Goal: Task Accomplishment & Management: Use online tool/utility

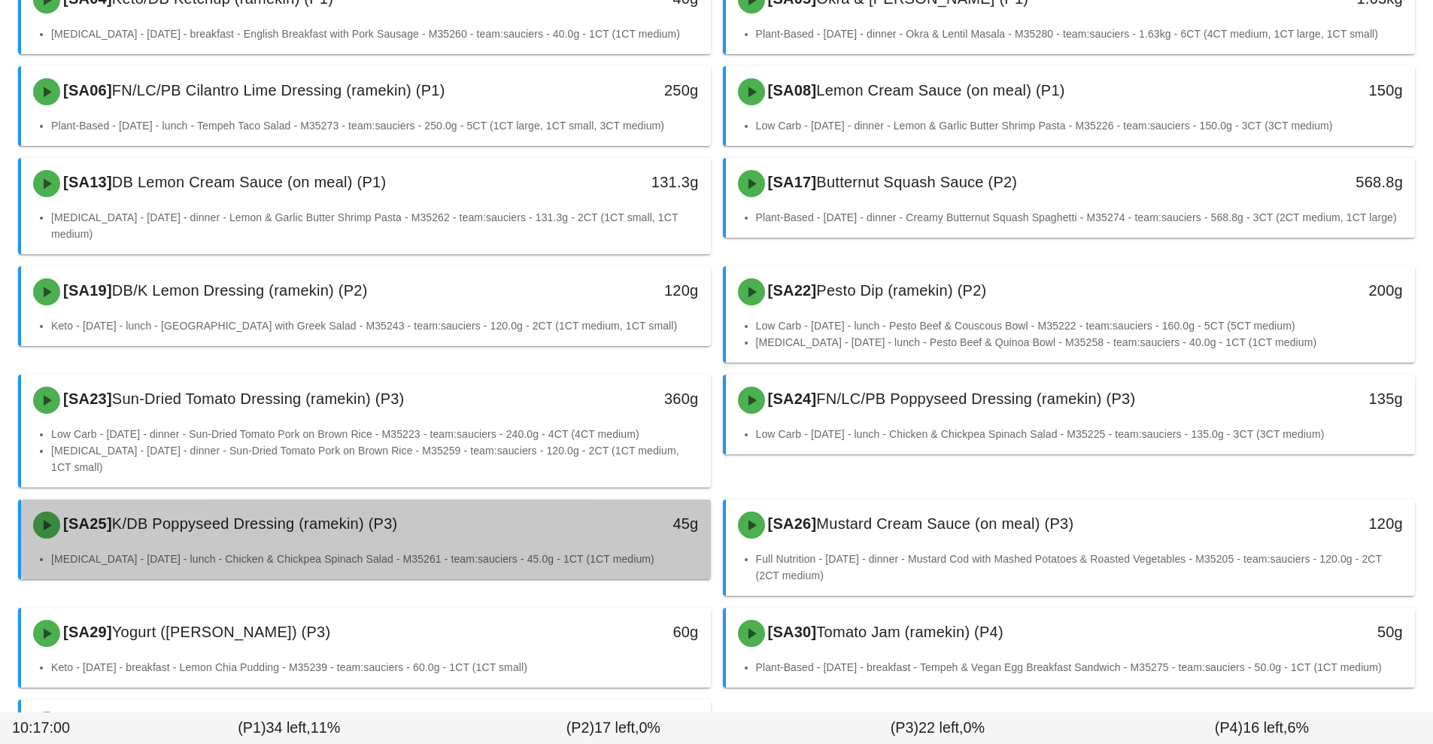
scroll to position [359, 0]
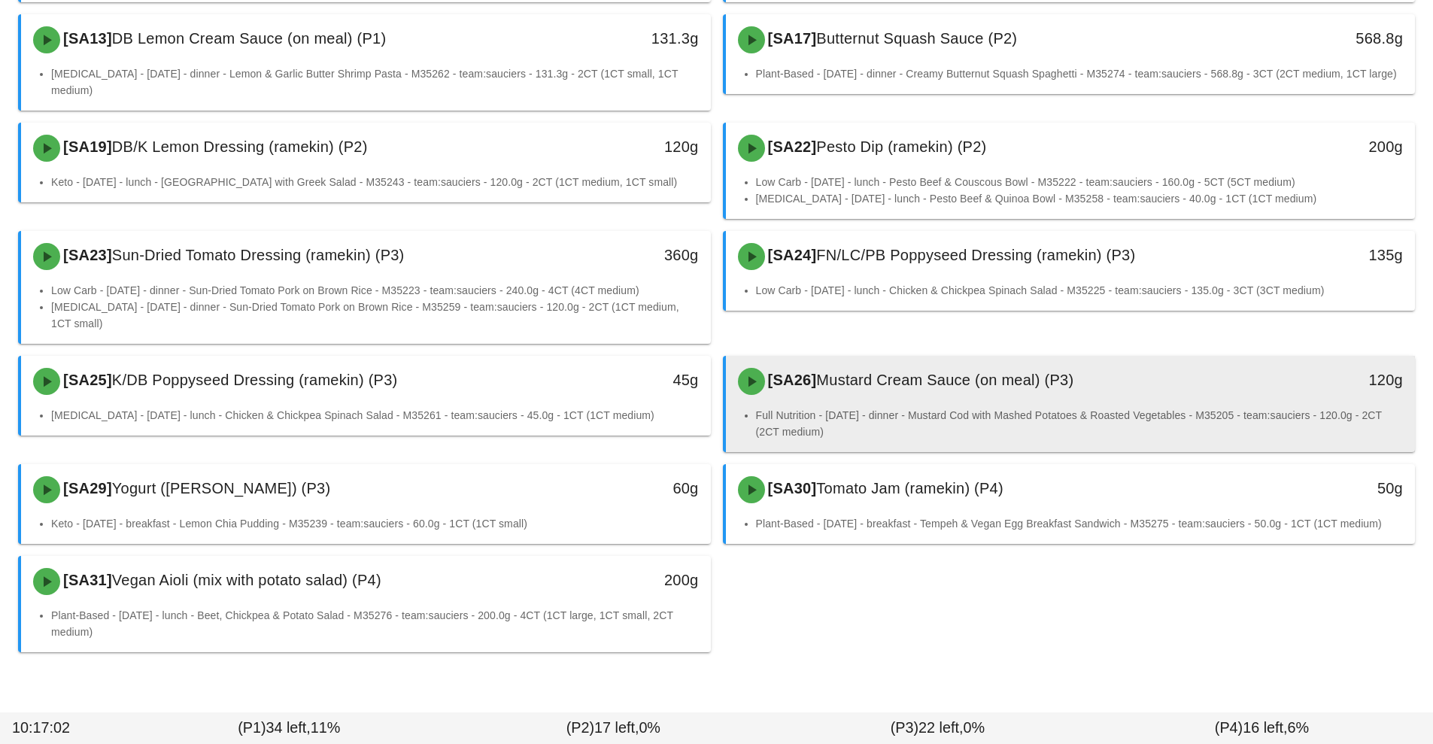
click at [892, 379] on div "[SA26] Mustard Cream Sauce (on meal) (P3)" at bounding box center [985, 381] width 512 height 45
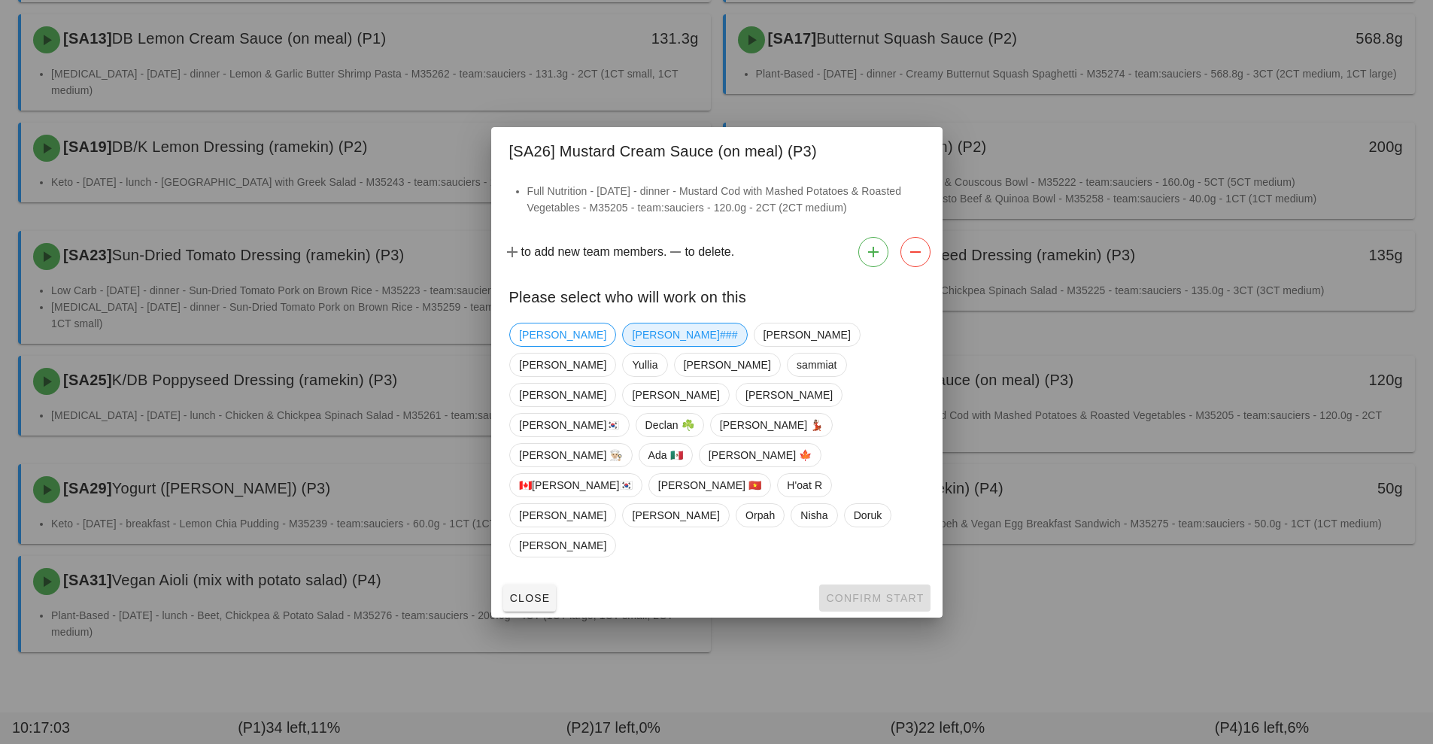
click at [632, 346] on span "[PERSON_NAME]###" at bounding box center [684, 335] width 105 height 23
click at [865, 592] on span "Confirm Start" at bounding box center [874, 598] width 99 height 12
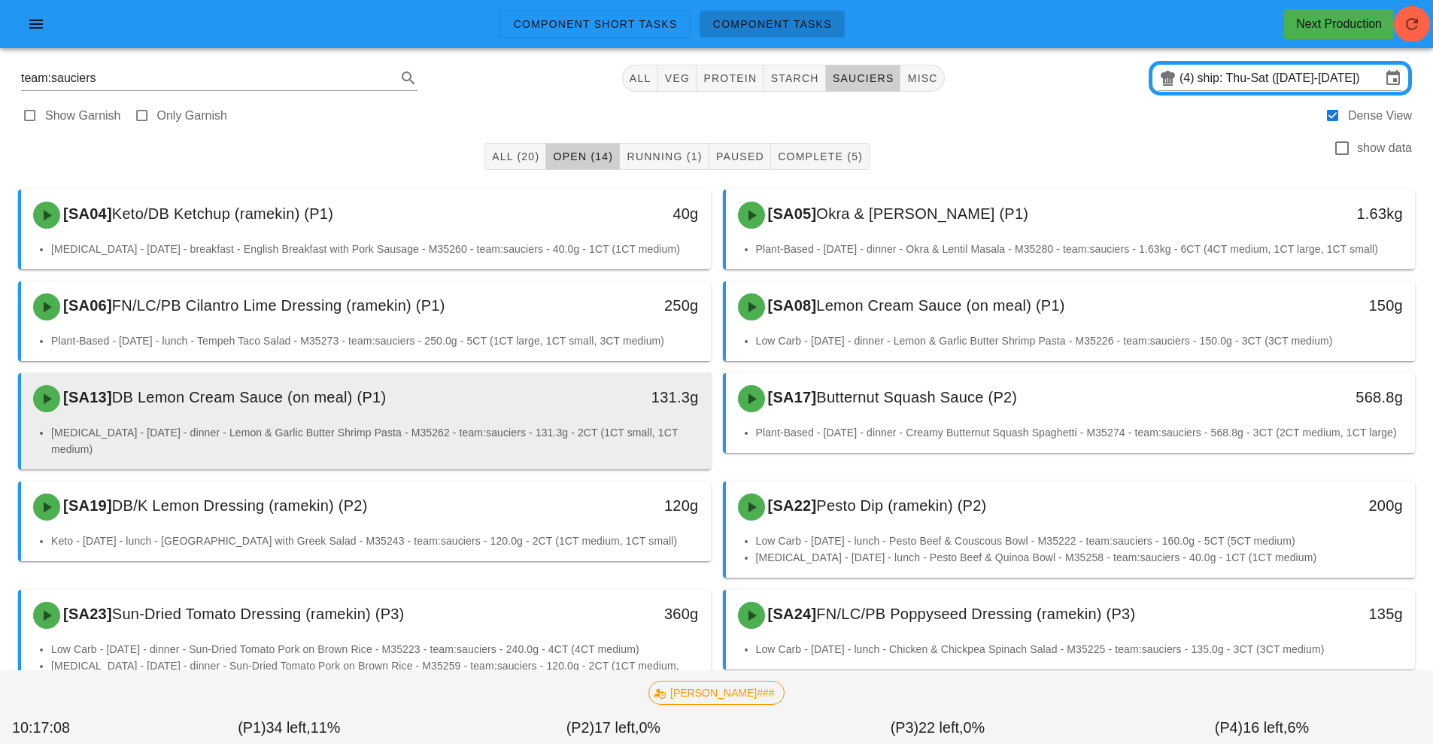
click at [573, 409] on div "131.3g" at bounding box center [621, 397] width 153 height 24
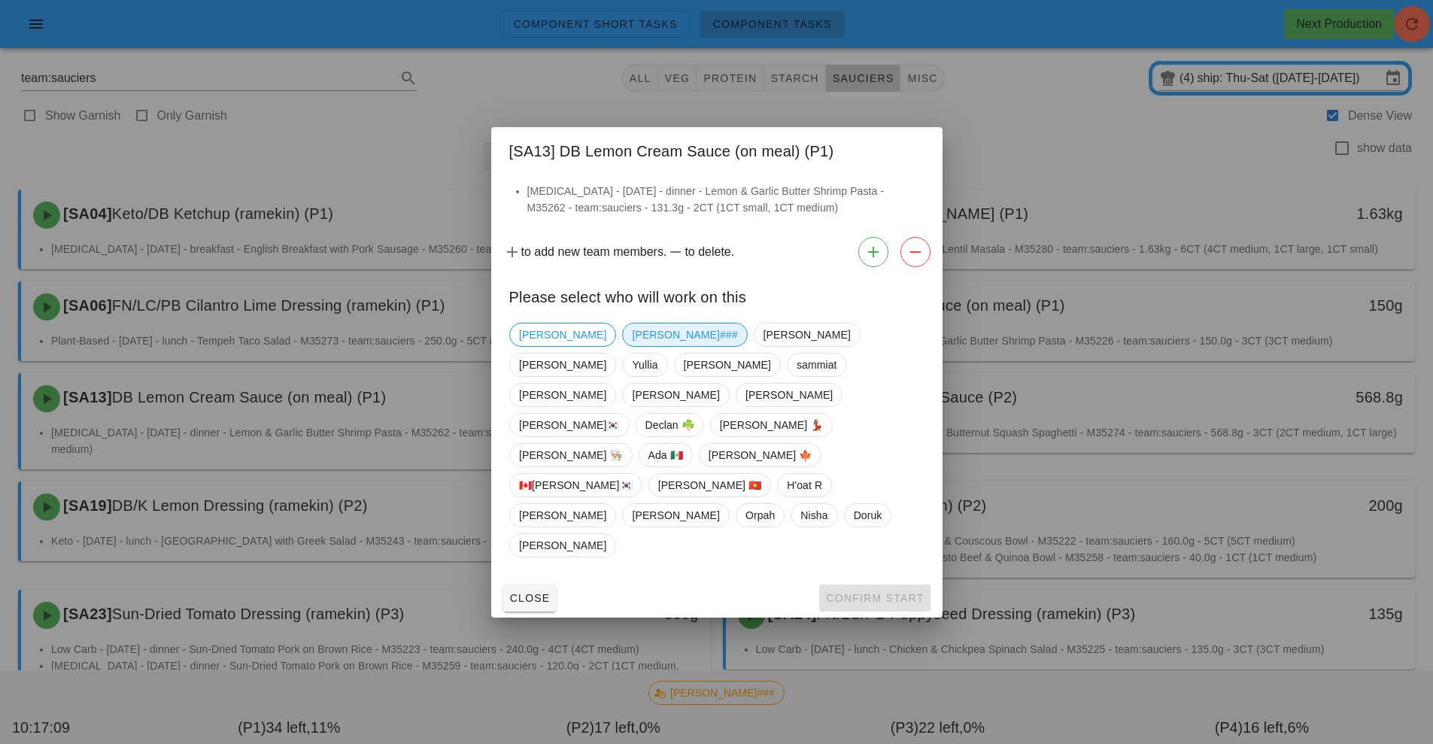
click at [632, 346] on span "[PERSON_NAME]###" at bounding box center [684, 335] width 105 height 23
click at [876, 585] on button "Confirm Start" at bounding box center [874, 598] width 111 height 27
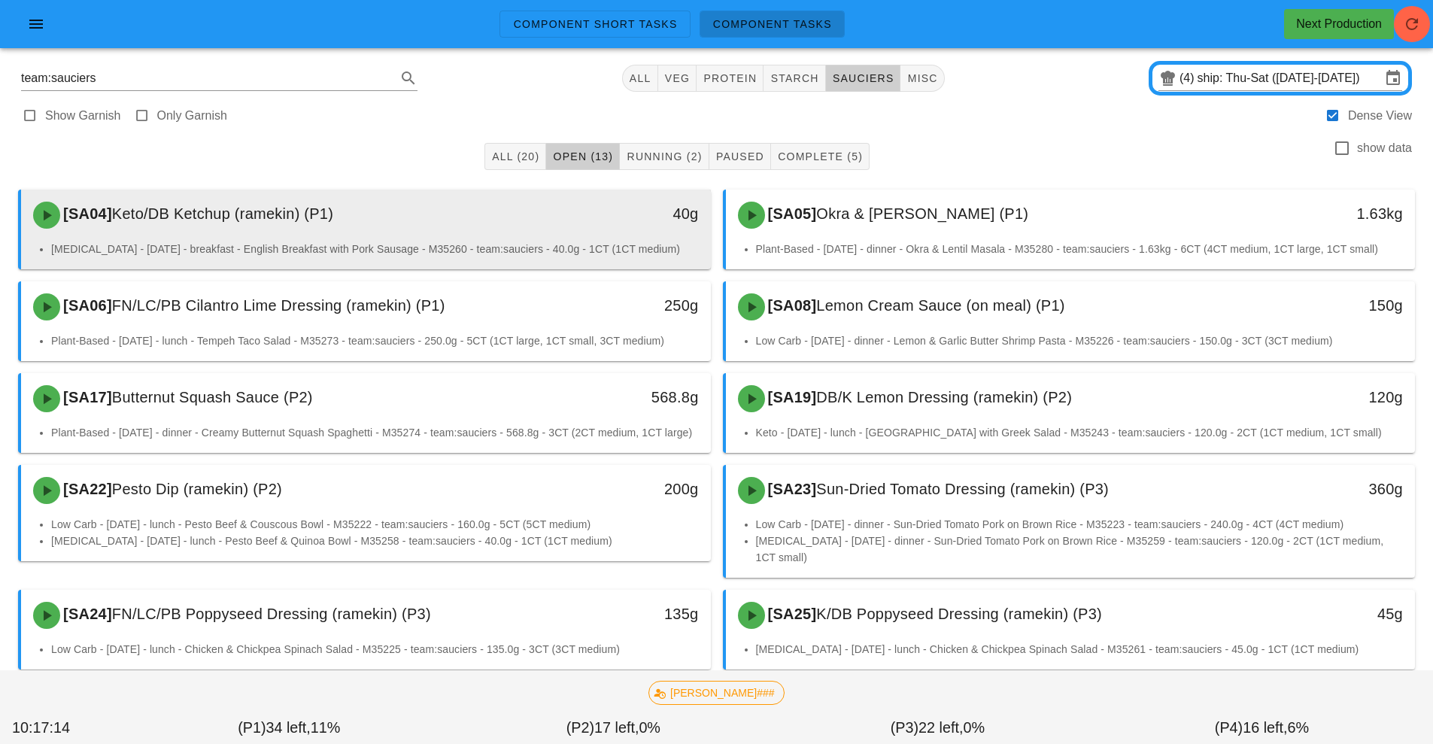
click at [403, 226] on div "[SA04] Keto/DB Ketchup (ramekin) (P1)" at bounding box center [280, 215] width 512 height 45
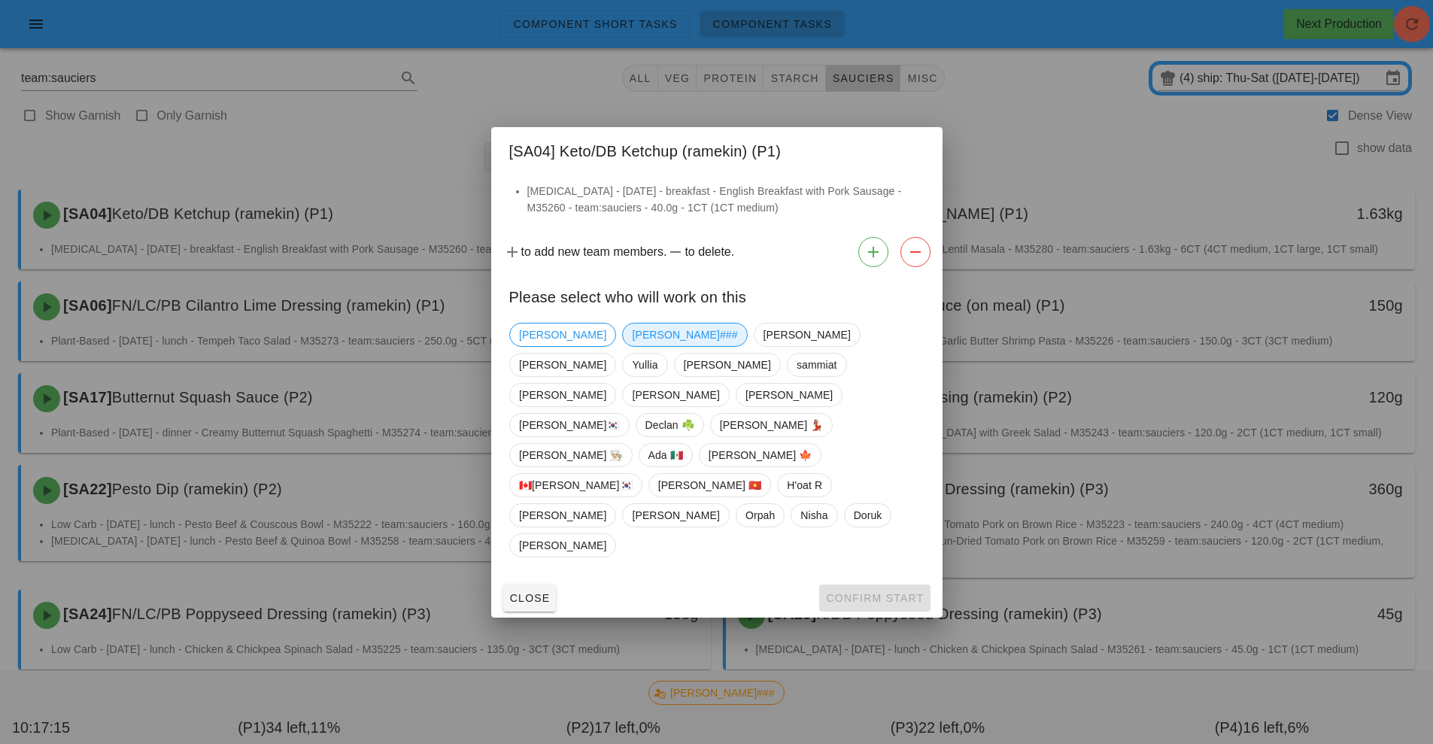
click at [632, 346] on span "[PERSON_NAME]###" at bounding box center [684, 335] width 105 height 23
click at [883, 592] on span "Confirm Start" at bounding box center [874, 598] width 99 height 12
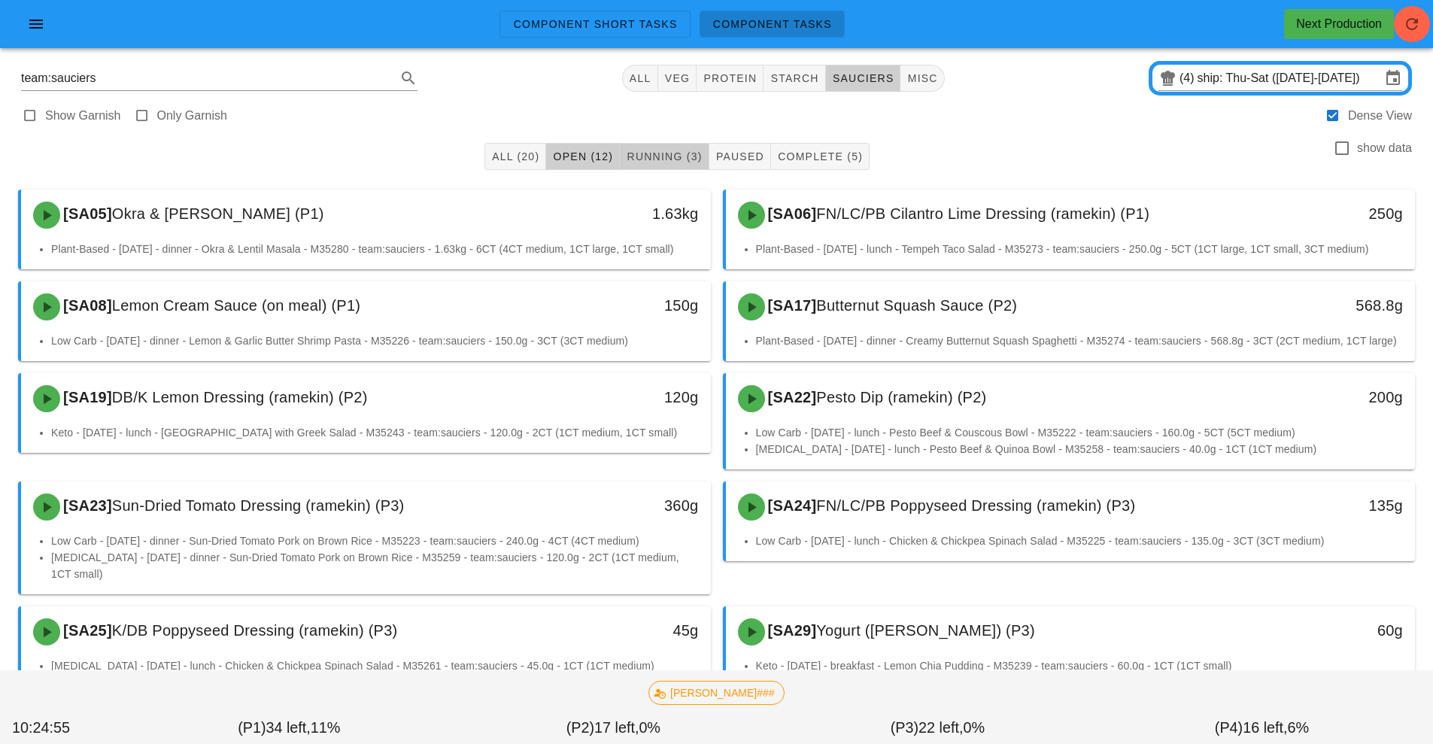
click at [671, 160] on span "Running (3)" at bounding box center [664, 156] width 76 height 12
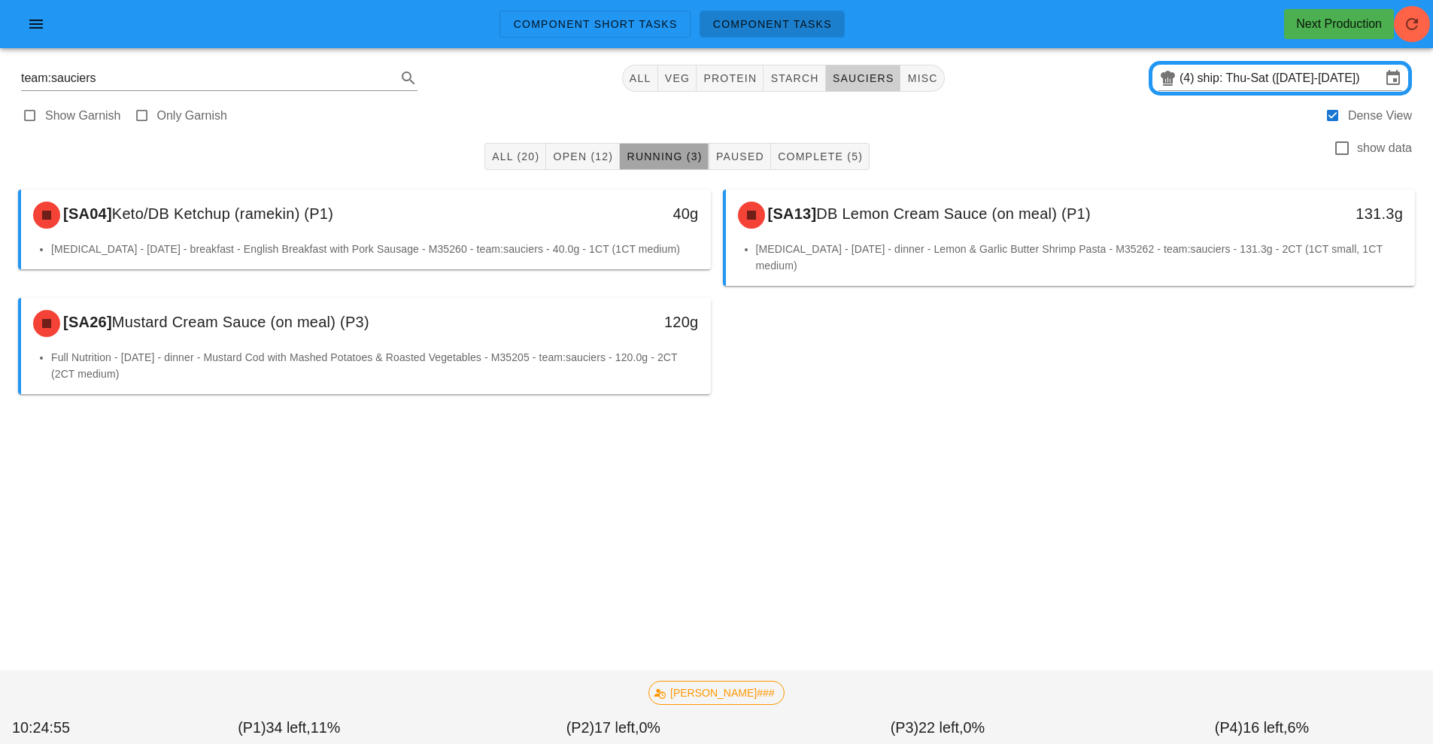
click at [662, 156] on span "Running (3)" at bounding box center [664, 156] width 76 height 12
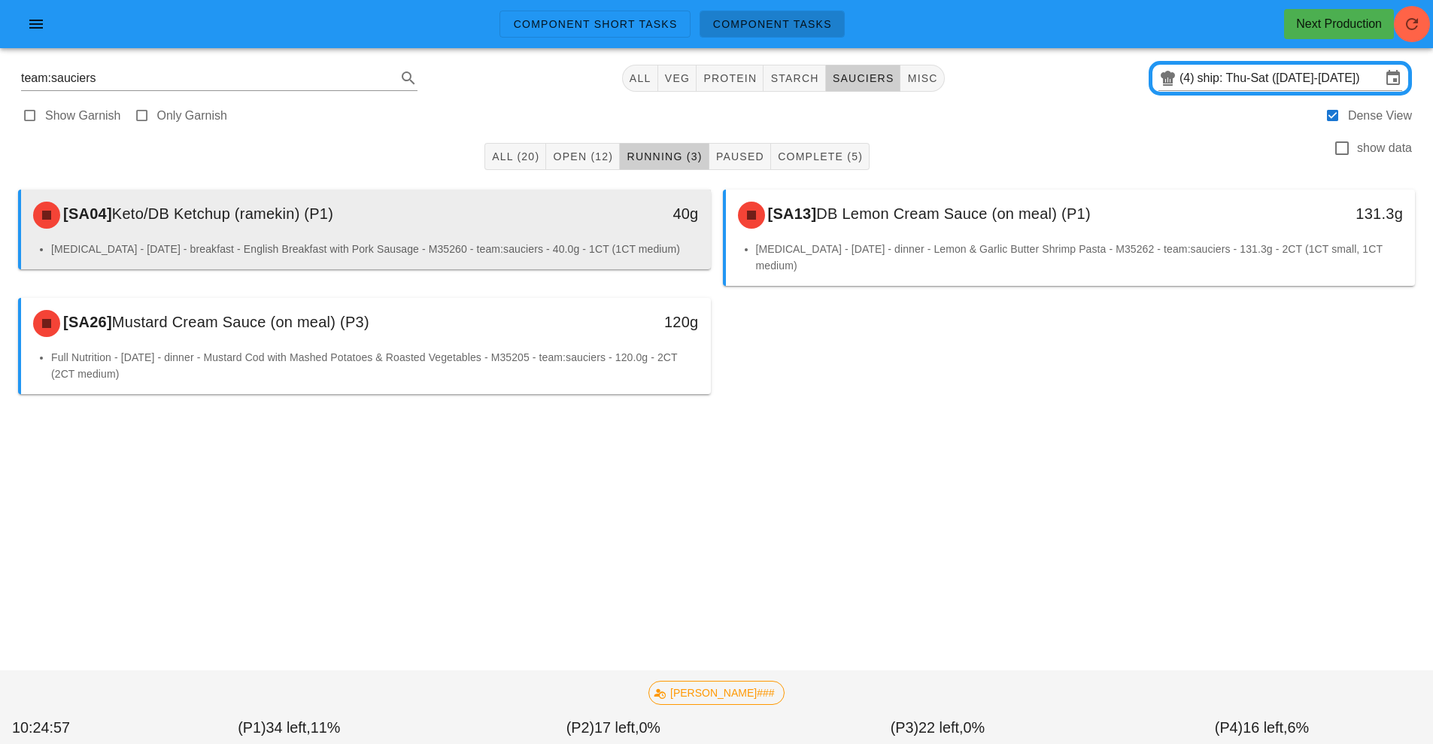
click at [539, 234] on div "40g" at bounding box center [621, 215] width 171 height 45
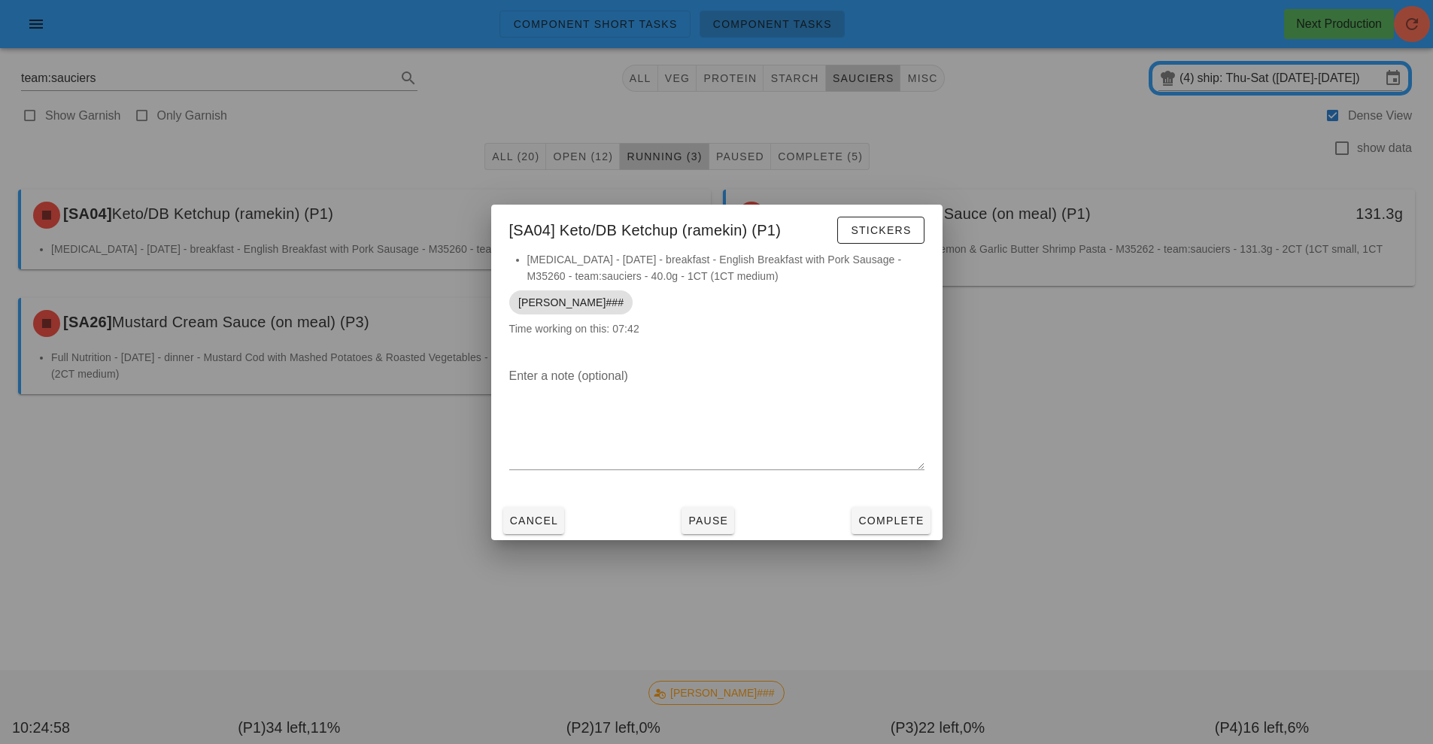
click at [1056, 469] on div at bounding box center [716, 372] width 1433 height 744
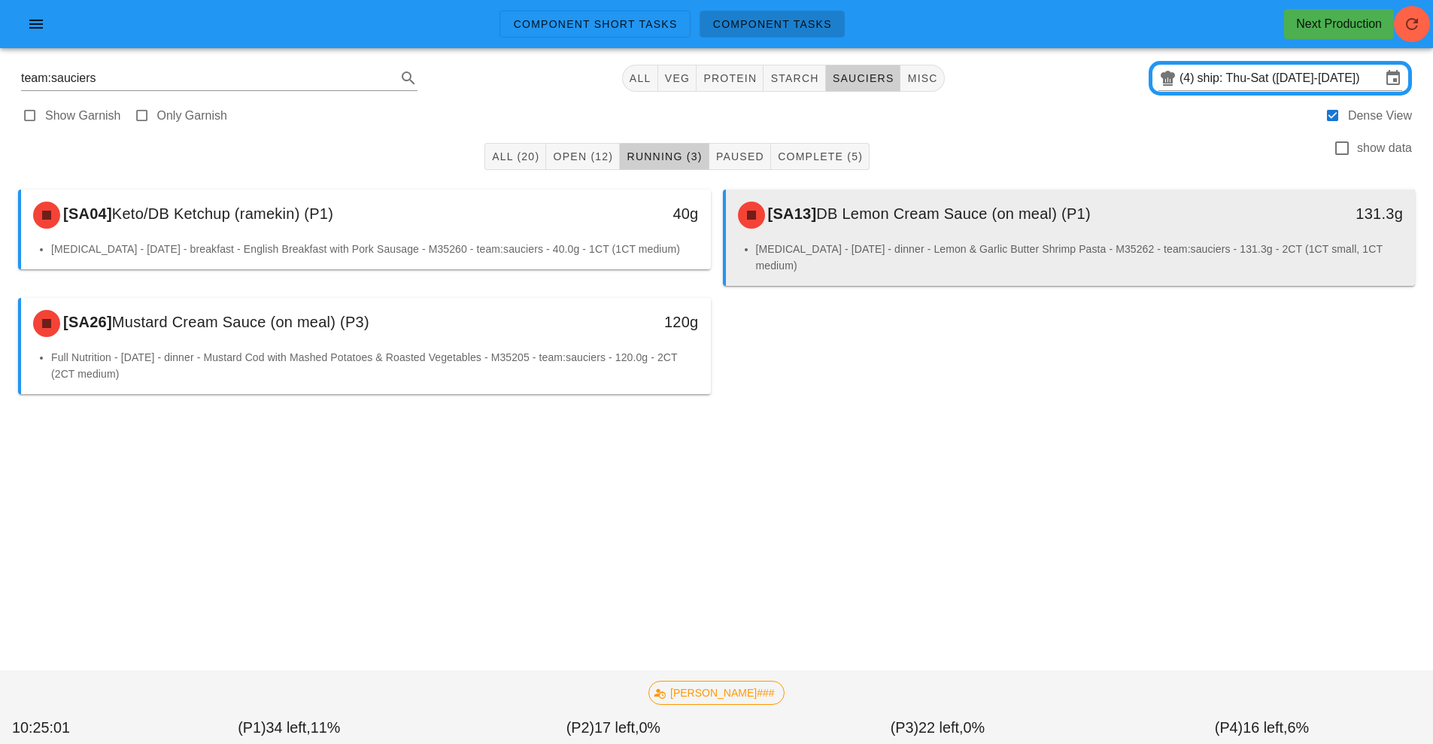
click at [884, 247] on li "[MEDICAL_DATA] - [DATE] - dinner - Lemon & Garlic Butter Shrimp Pasta - M35262 …" at bounding box center [1080, 257] width 648 height 33
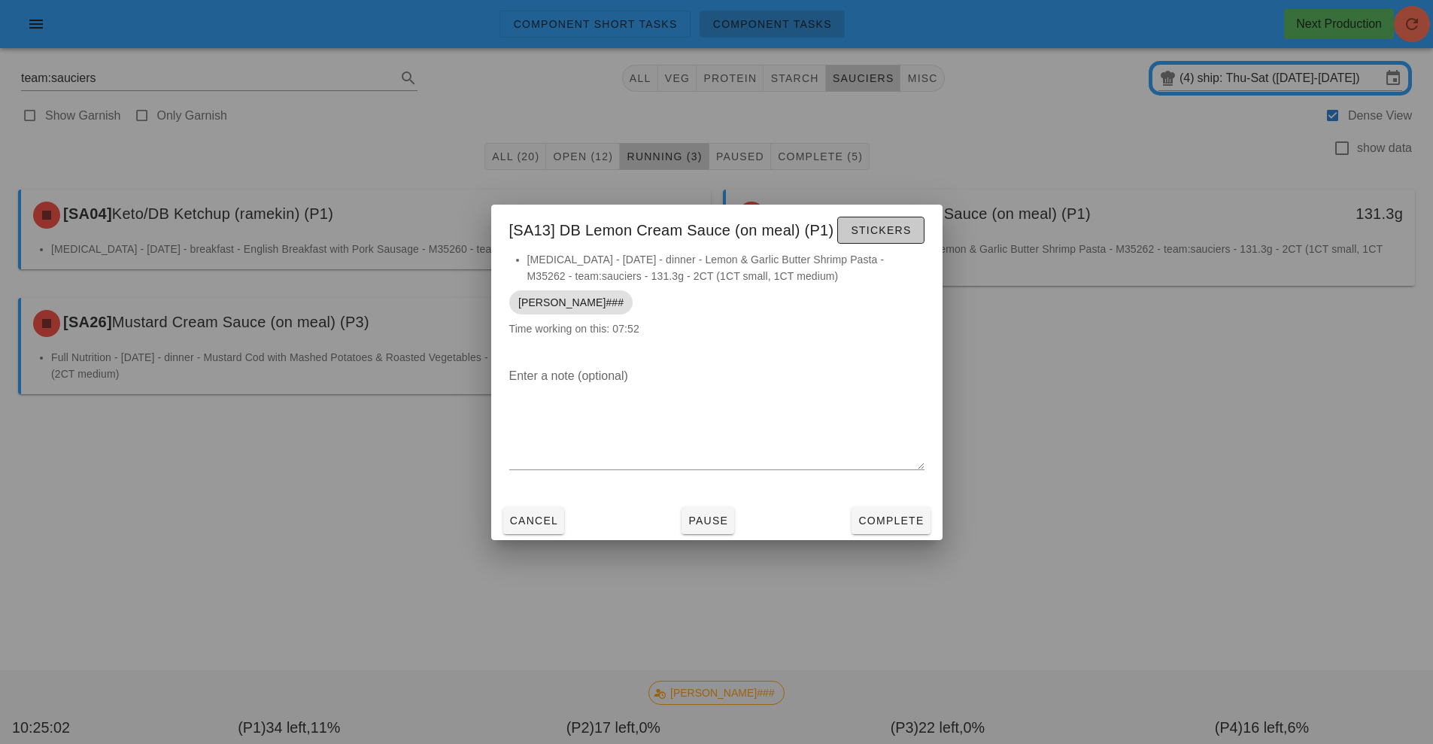
click at [884, 239] on button "Stickers" at bounding box center [880, 230] width 87 height 27
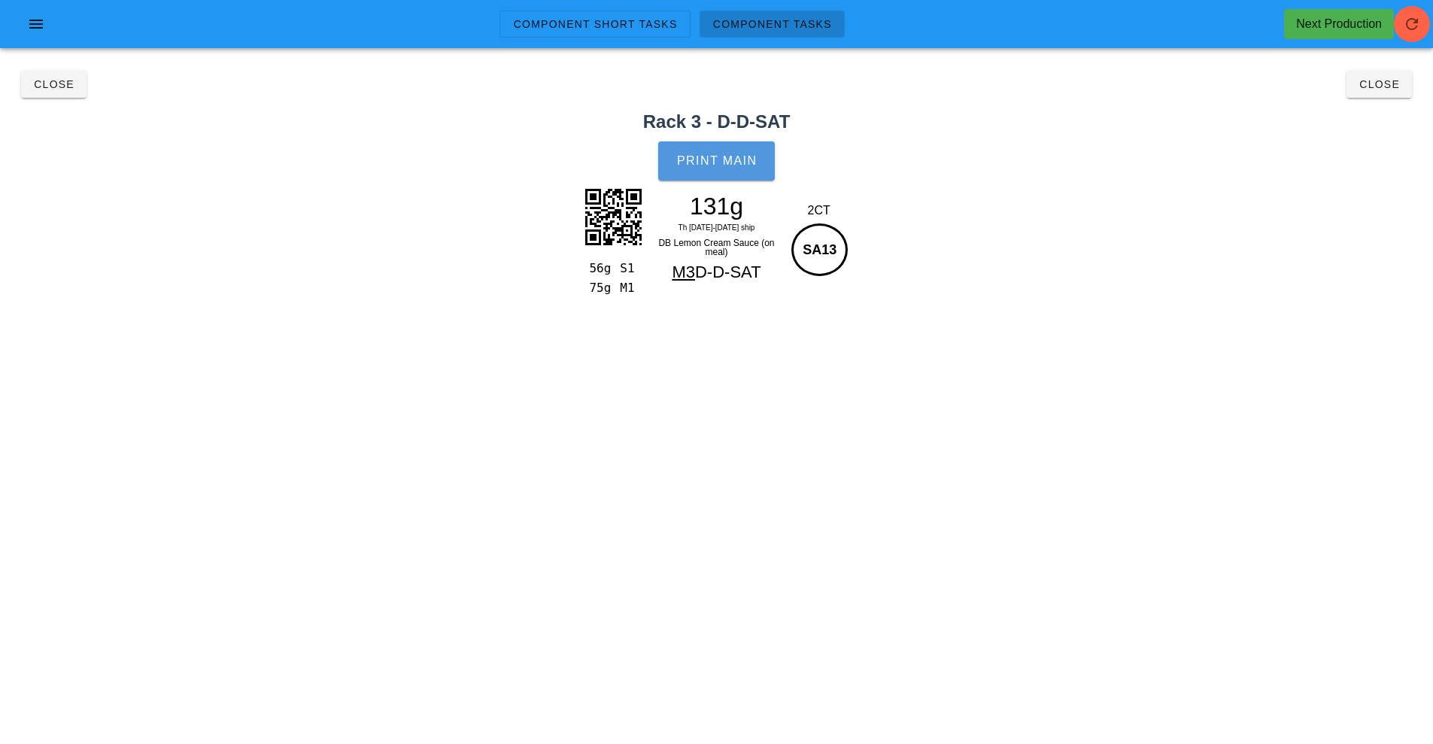
click at [729, 178] on button "Print Main" at bounding box center [716, 160] width 116 height 39
click at [52, 84] on span "Close" at bounding box center [53, 84] width 41 height 12
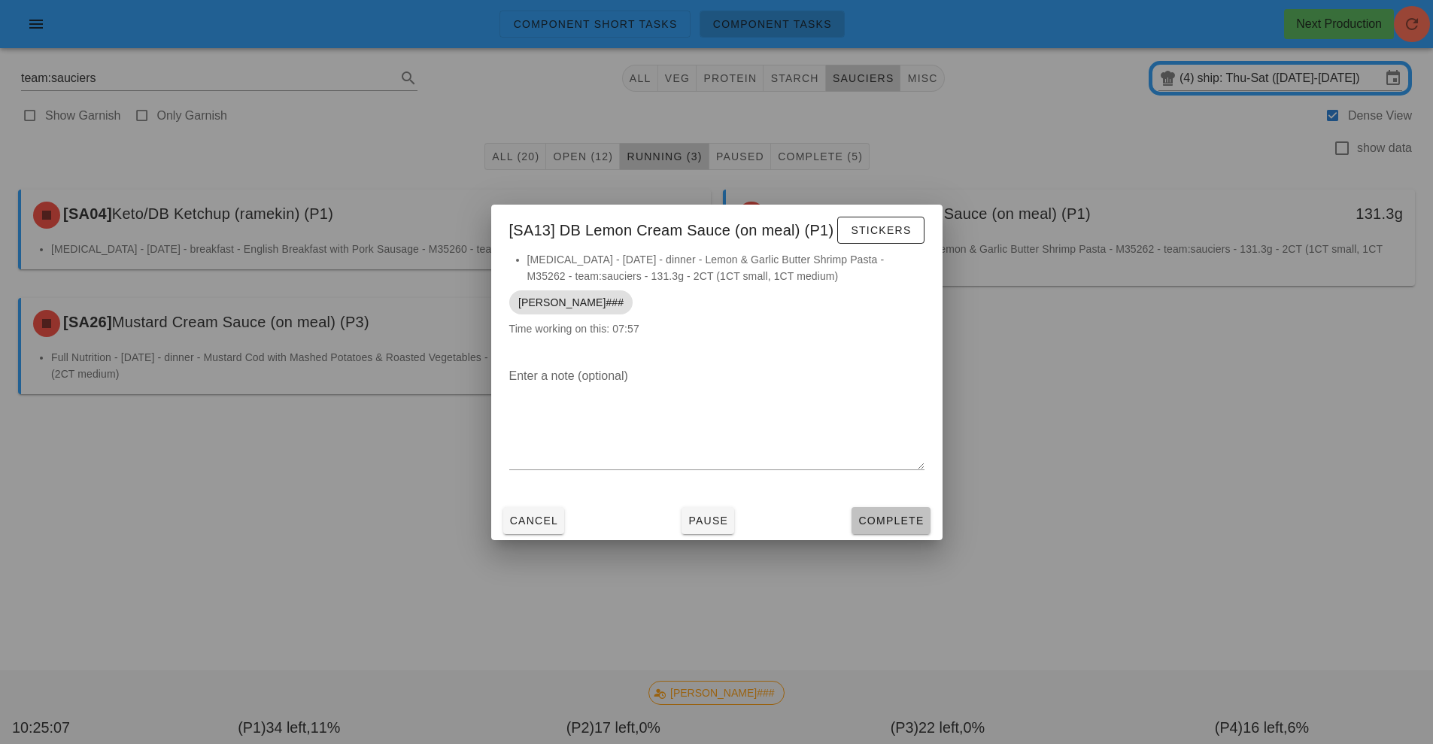
click at [892, 533] on button "Complete" at bounding box center [891, 520] width 78 height 27
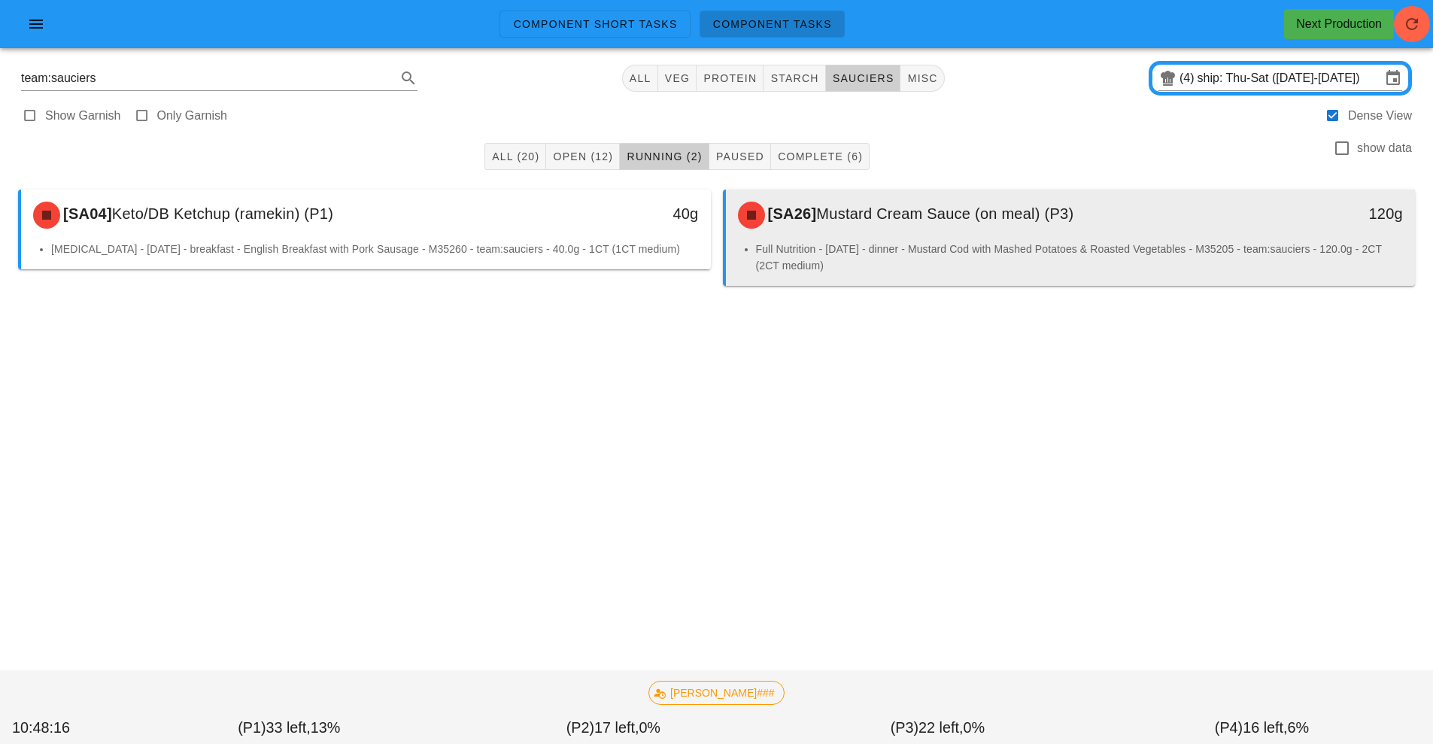
click at [962, 235] on div "[SA26] Mustard Cream Sauce (on meal) (P3)" at bounding box center [985, 215] width 512 height 45
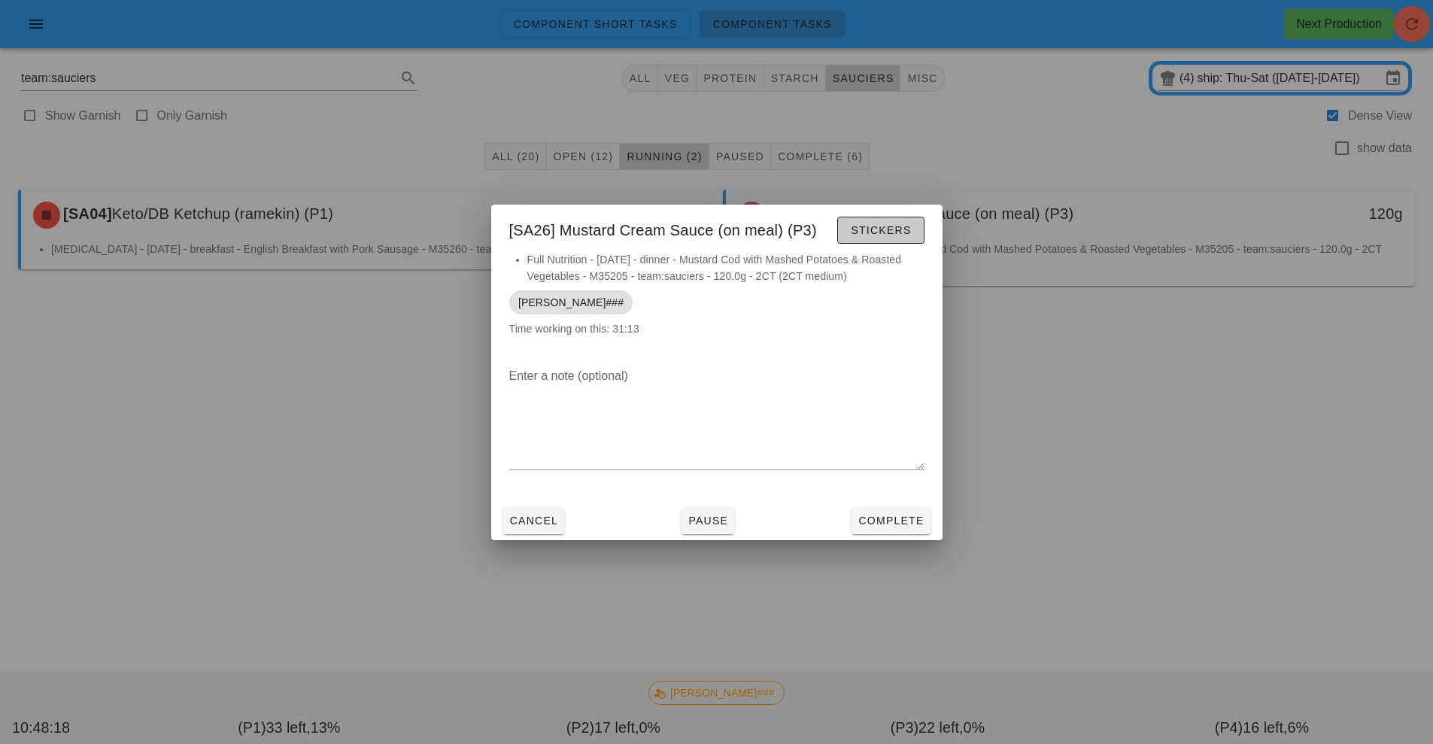
click at [884, 226] on span "Stickers" at bounding box center [880, 230] width 61 height 12
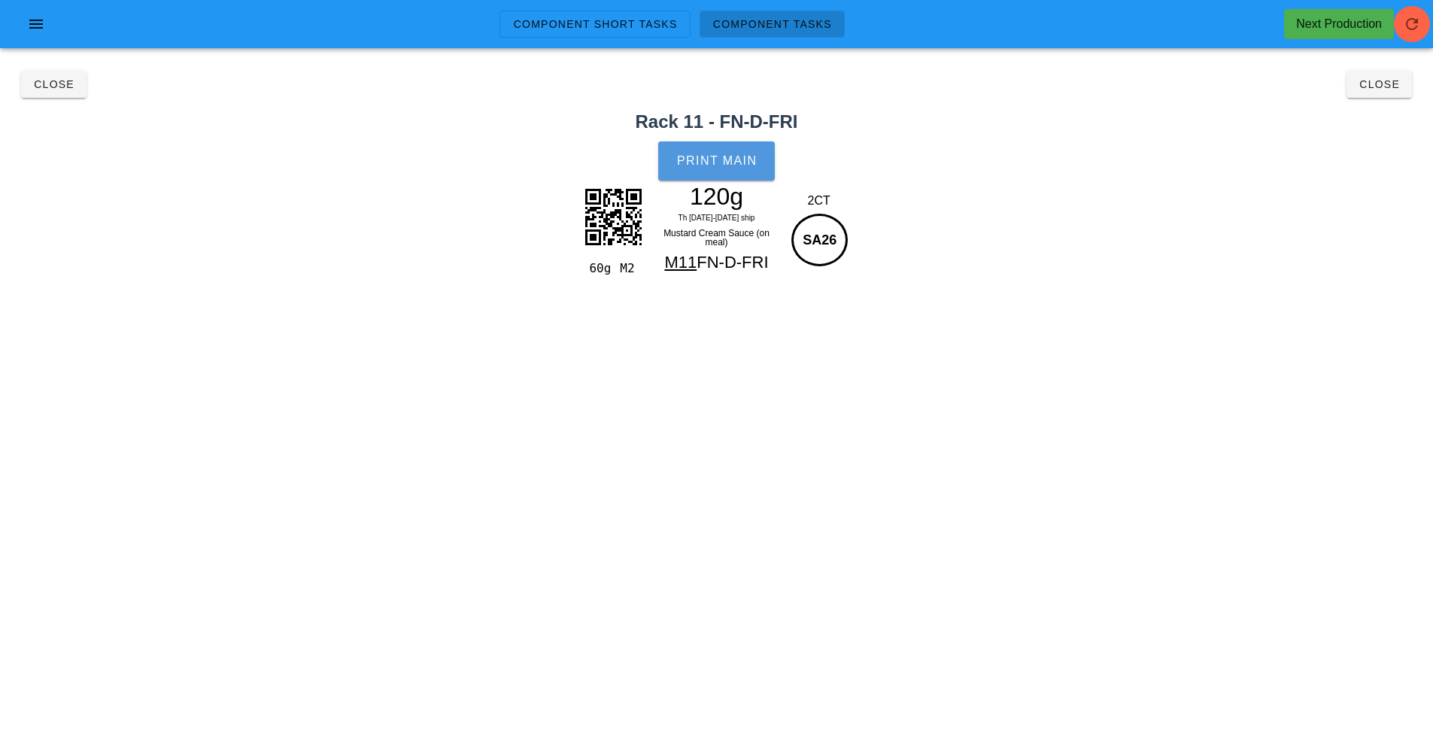
click at [726, 163] on span "Print Main" at bounding box center [716, 161] width 81 height 14
click at [47, 87] on span "Close" at bounding box center [53, 84] width 41 height 12
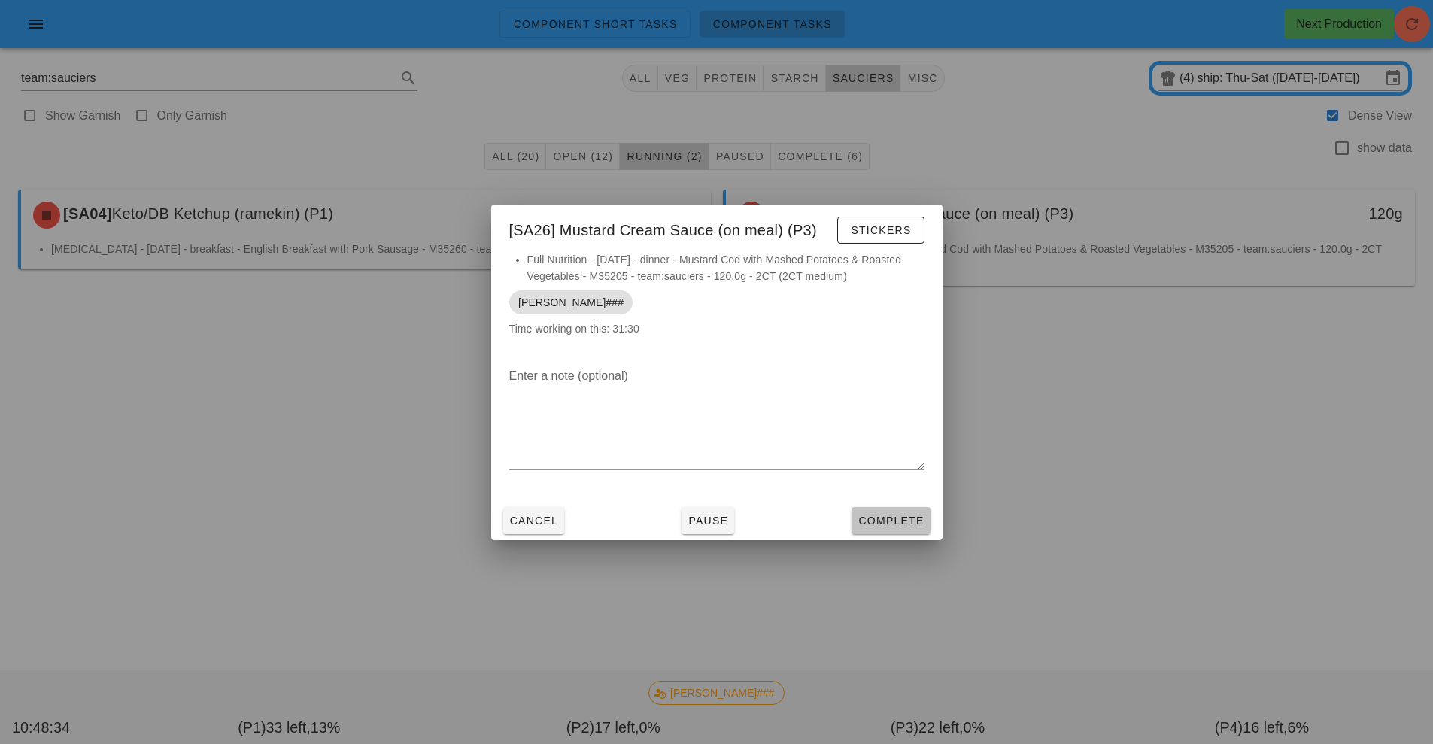
click at [889, 512] on button "Complete" at bounding box center [891, 520] width 78 height 27
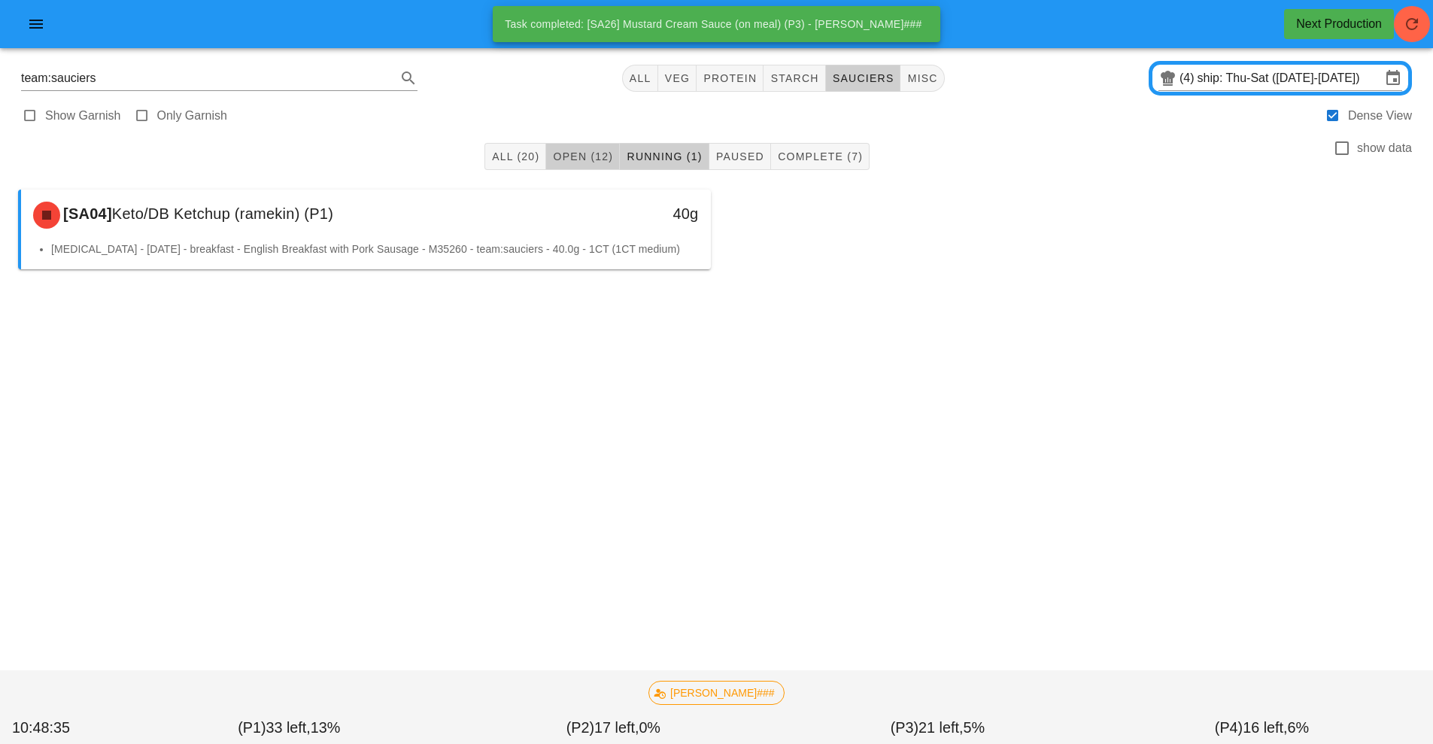
click at [564, 153] on span "Open (12)" at bounding box center [582, 156] width 61 height 12
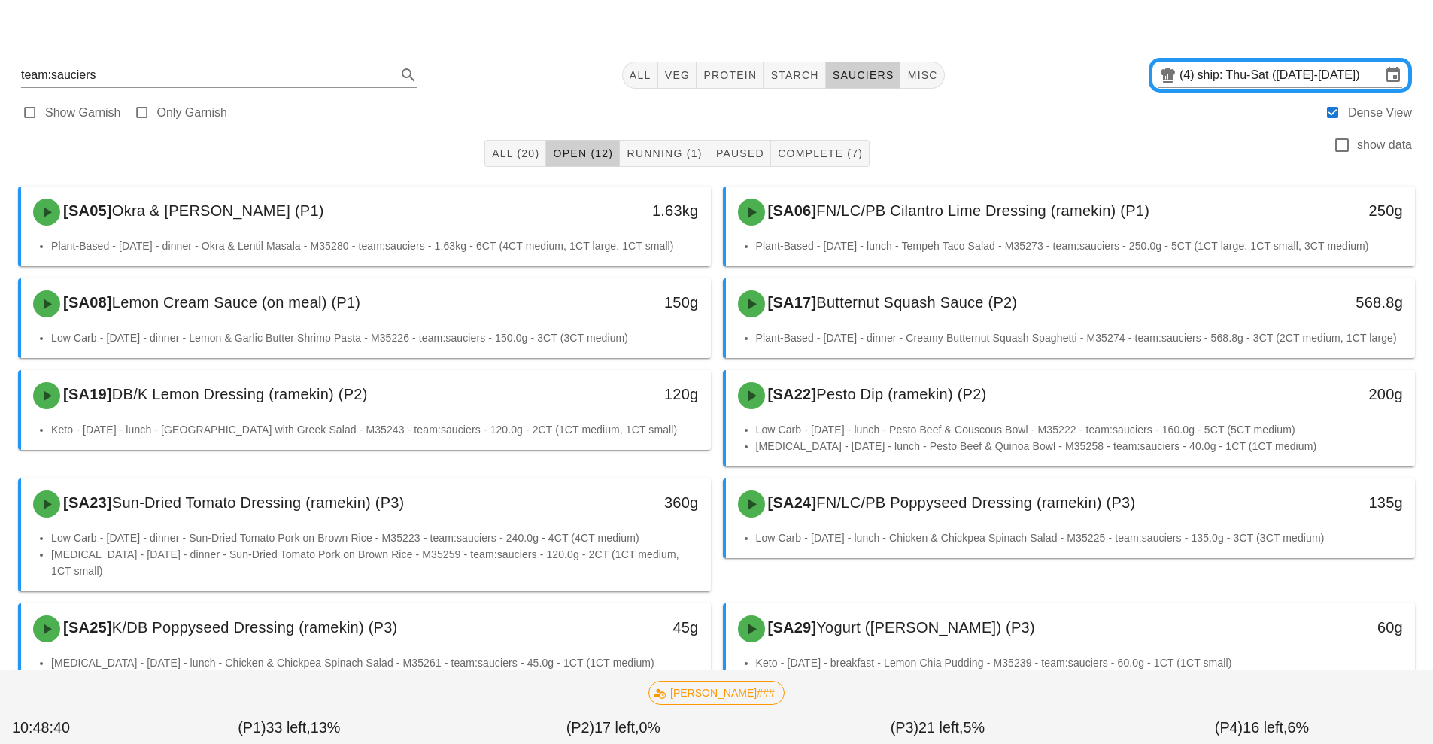
scroll to position [159, 0]
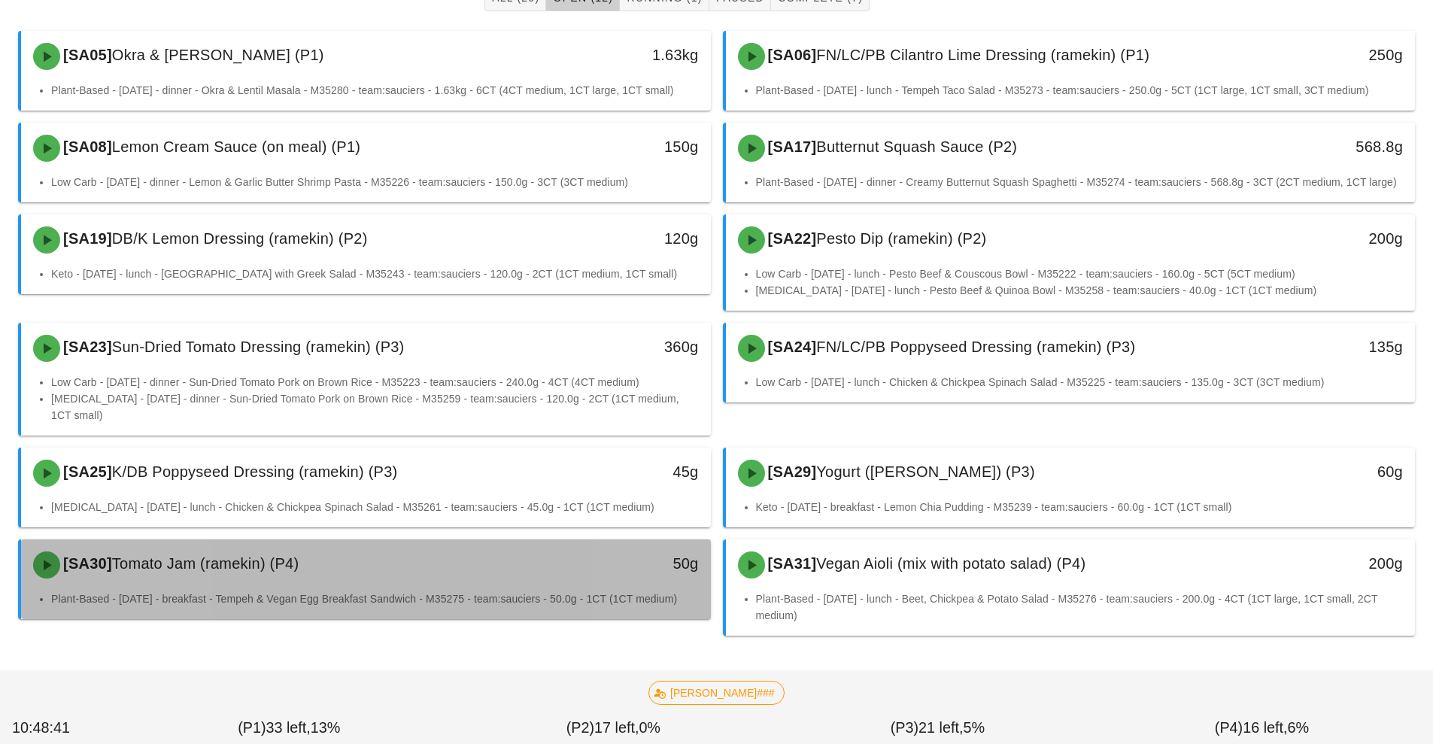
click at [431, 585] on div "[SA30] Tomato Jam ([PERSON_NAME]) (P4)" at bounding box center [280, 564] width 512 height 45
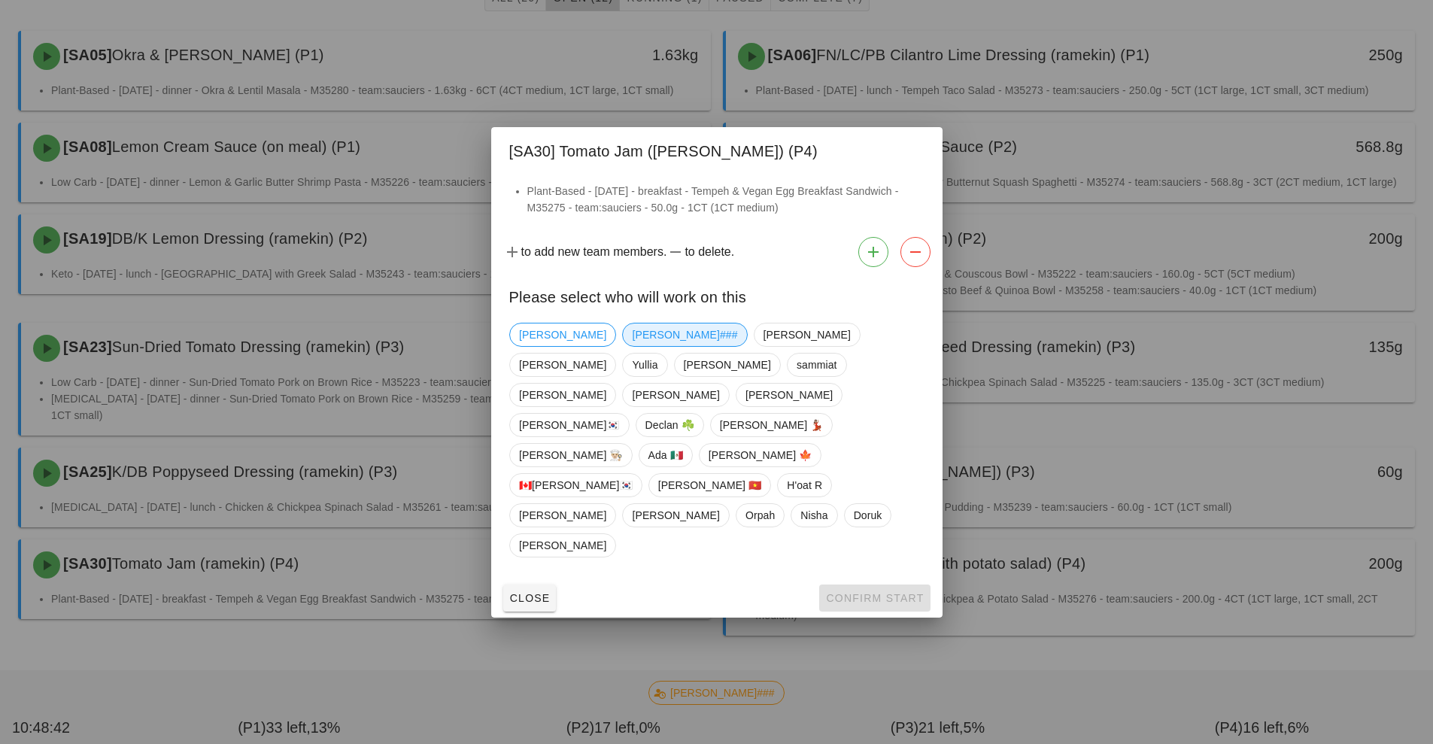
click at [632, 346] on span "[PERSON_NAME]###" at bounding box center [684, 335] width 105 height 23
click at [864, 592] on span "Confirm Start" at bounding box center [874, 598] width 99 height 12
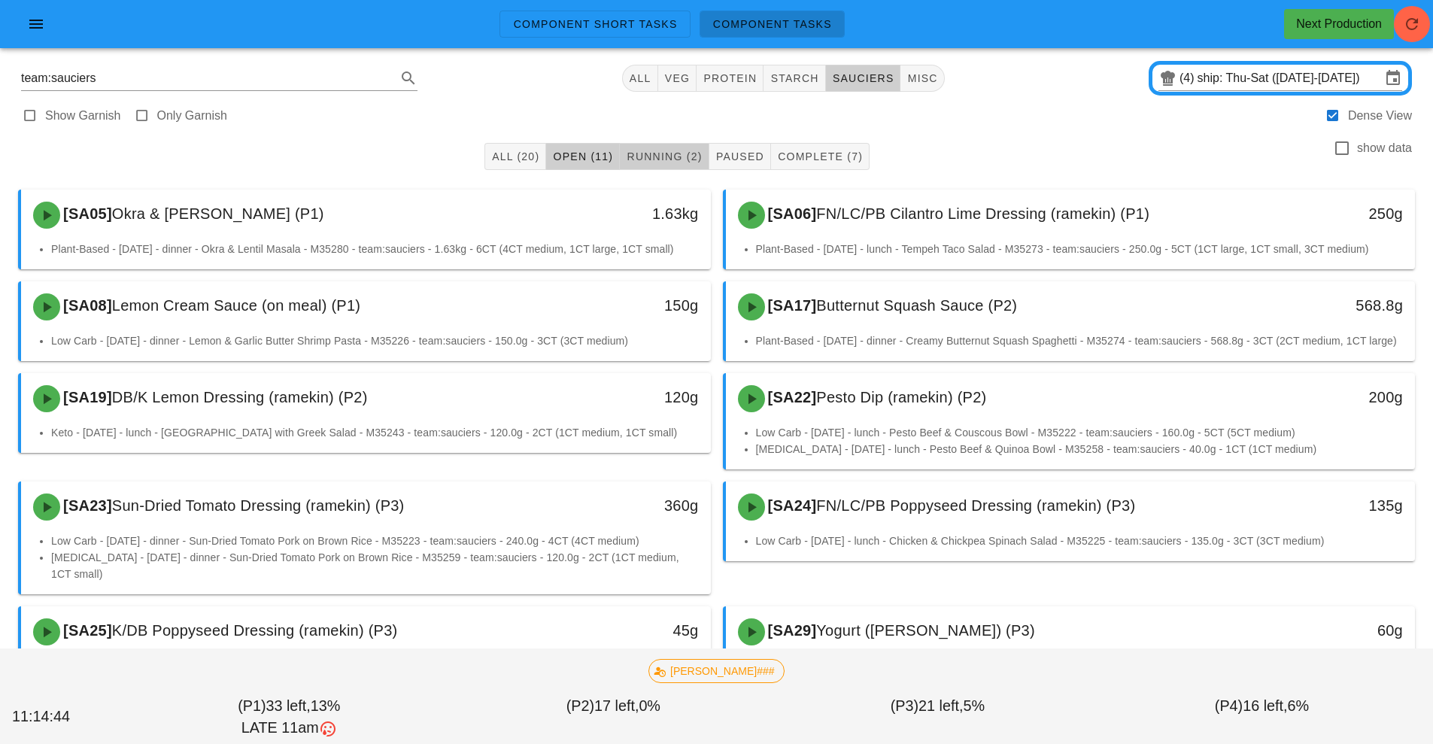
click at [677, 146] on button "Running (2)" at bounding box center [664, 156] width 89 height 27
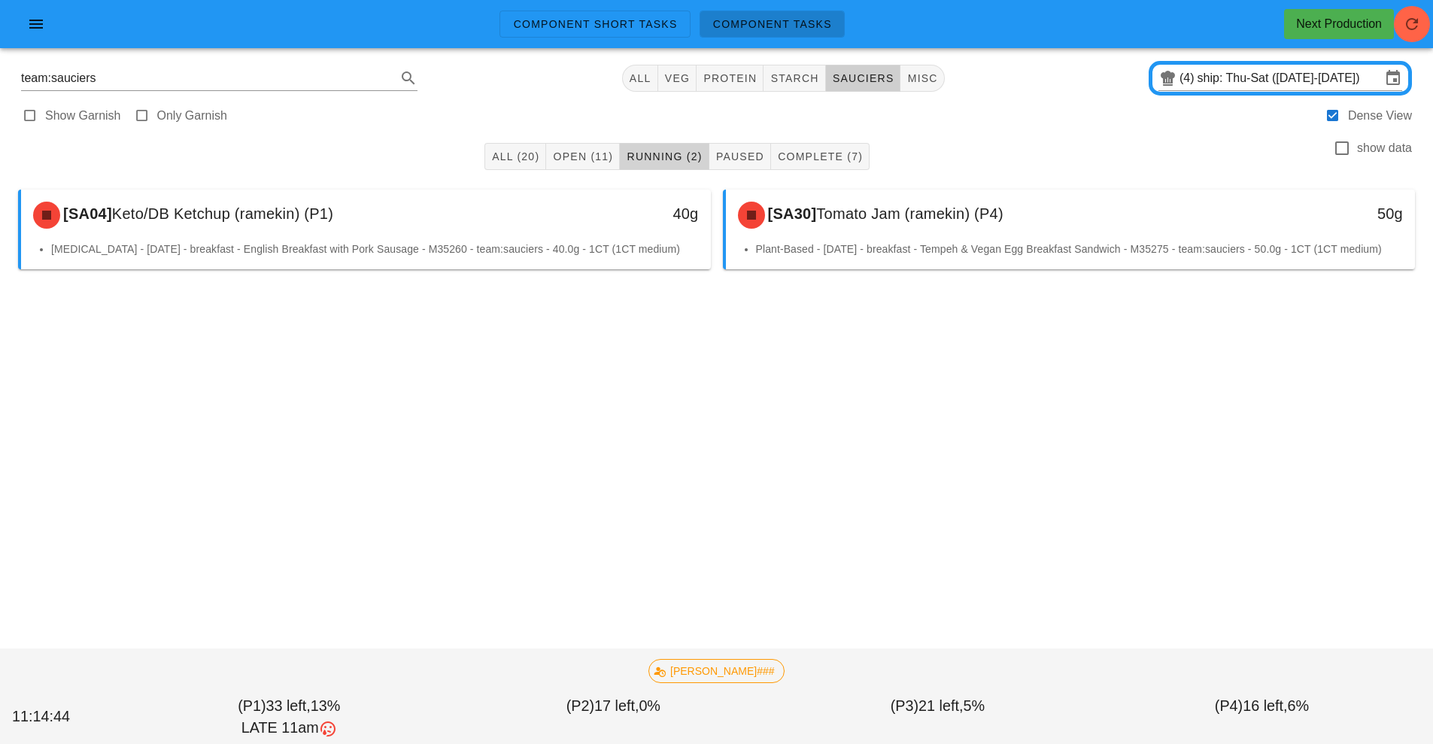
click at [665, 162] on span "Running (2)" at bounding box center [664, 156] width 76 height 12
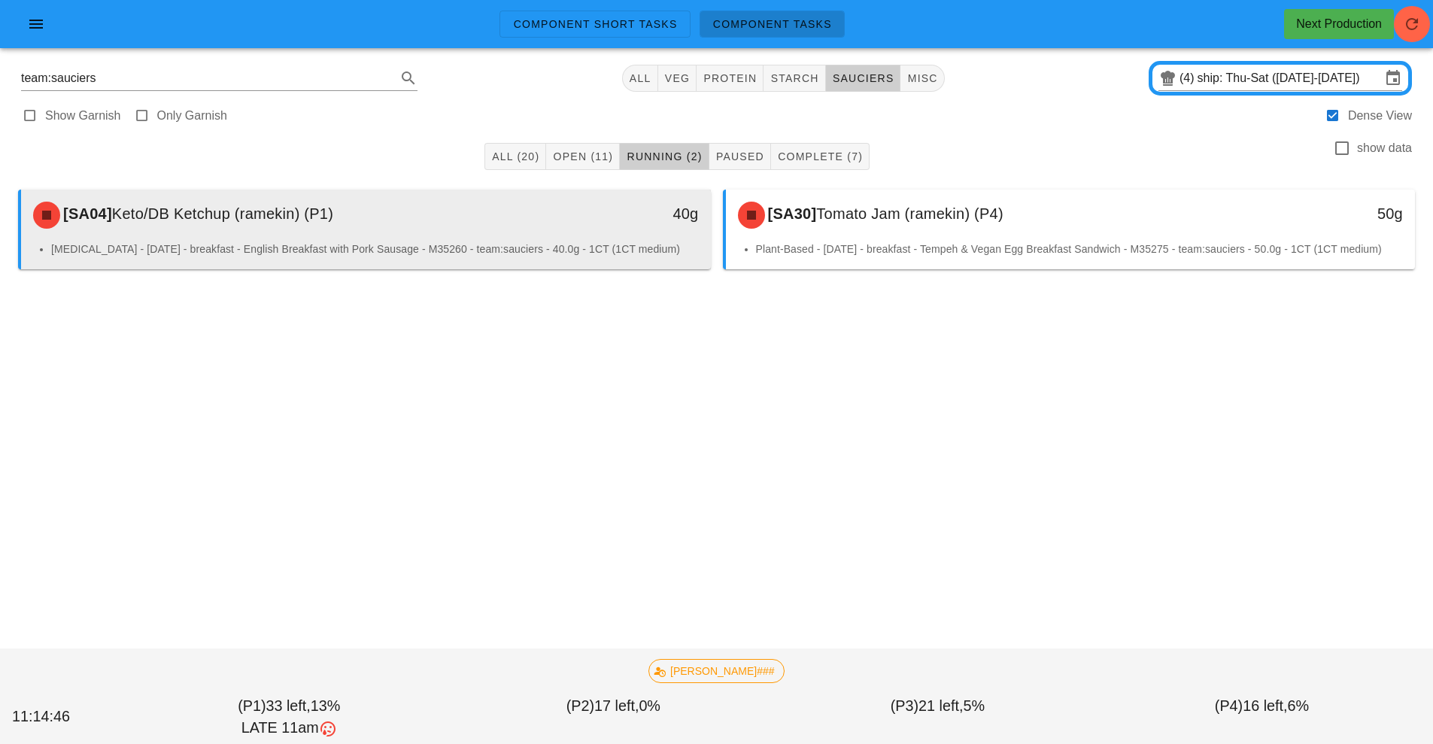
click at [576, 229] on div "40g" at bounding box center [621, 215] width 171 height 45
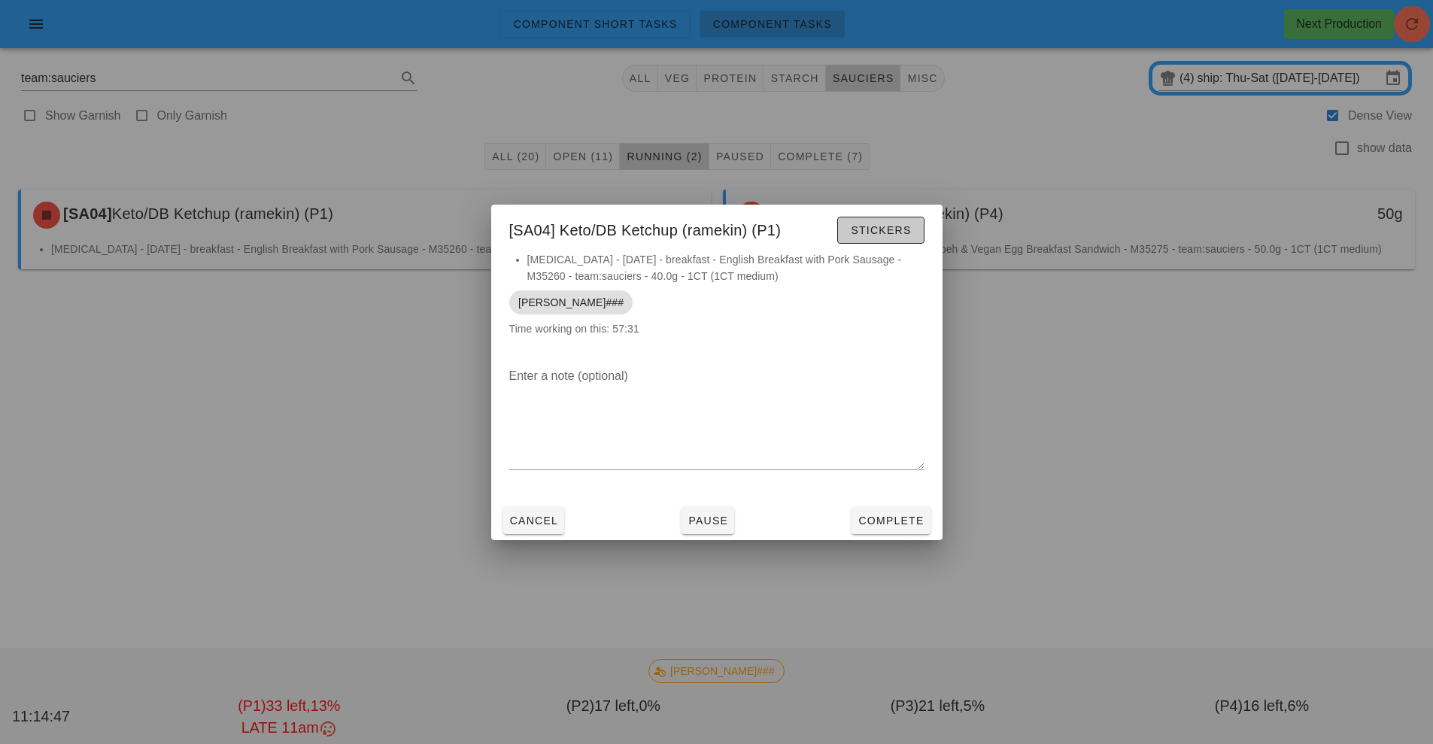
click at [882, 229] on span "Stickers" at bounding box center [880, 230] width 61 height 12
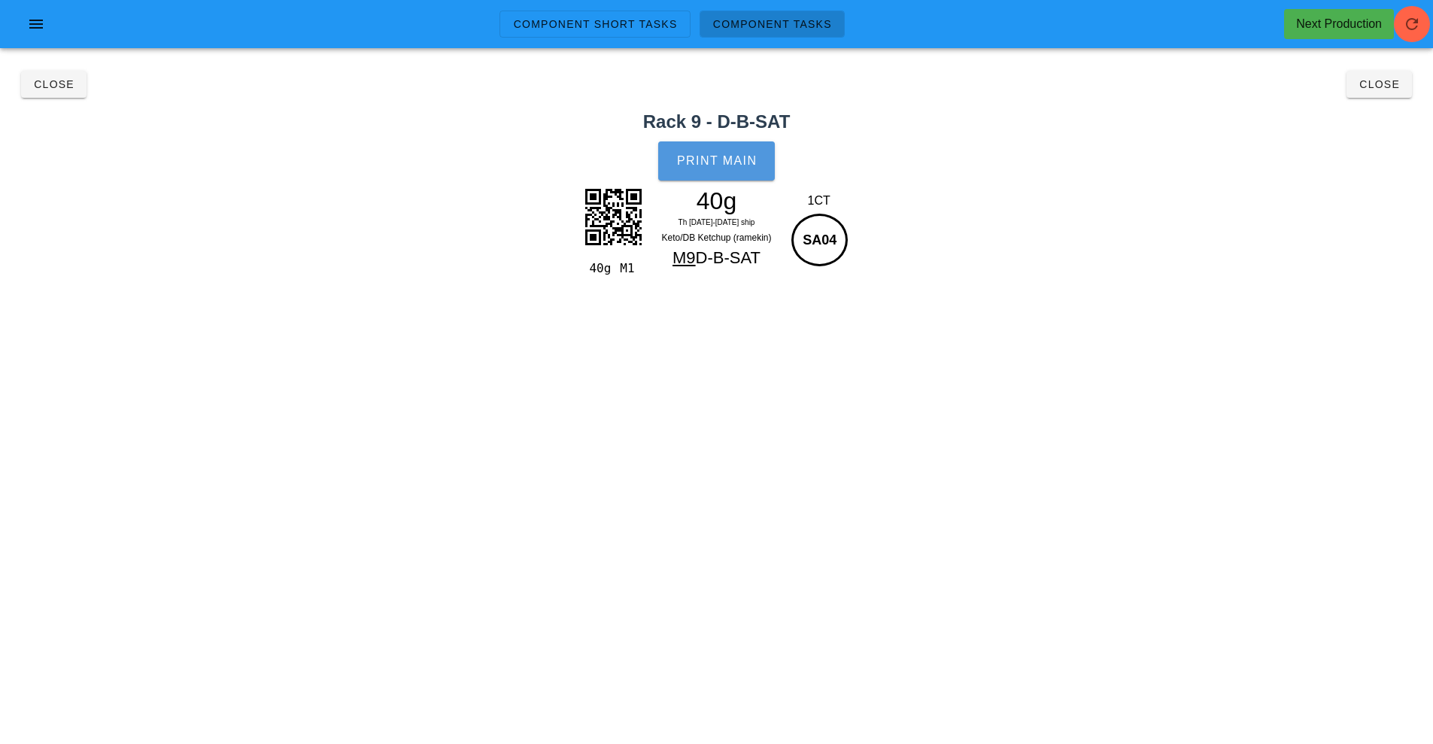
click at [718, 161] on span "Print Main" at bounding box center [716, 161] width 81 height 14
click at [50, 88] on span "Close" at bounding box center [53, 84] width 41 height 12
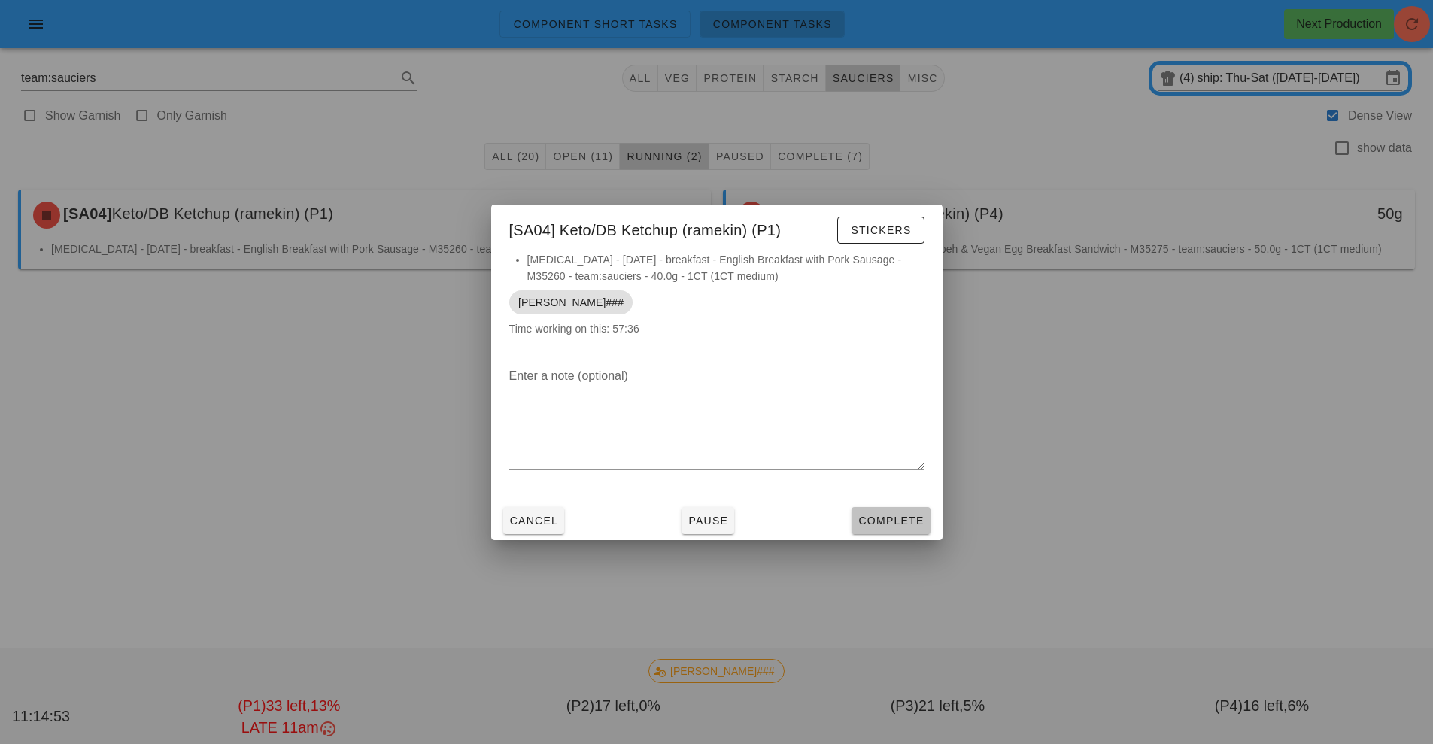
click at [915, 523] on span "Complete" at bounding box center [891, 521] width 66 height 12
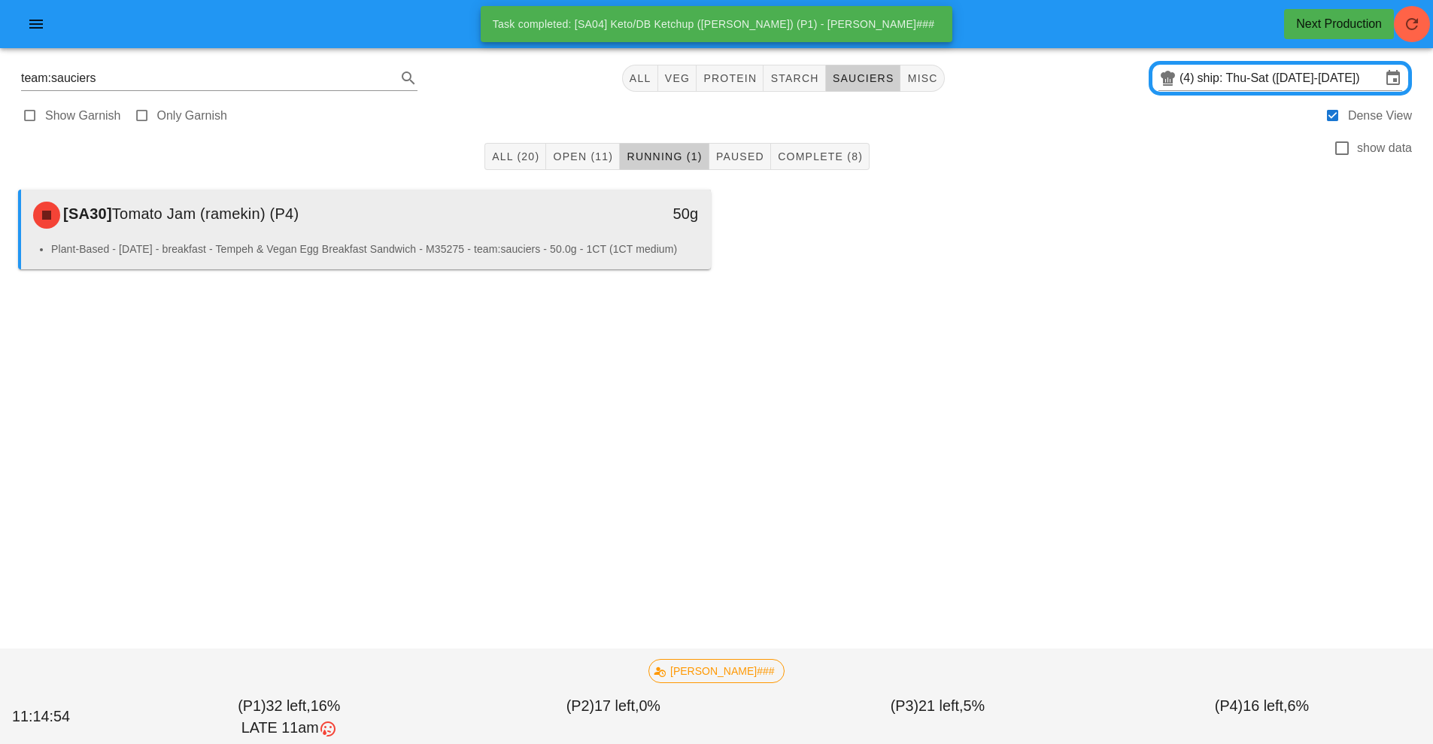
click at [494, 214] on div "[SA30] Tomato Jam ([PERSON_NAME]) (P4)" at bounding box center [280, 215] width 512 height 45
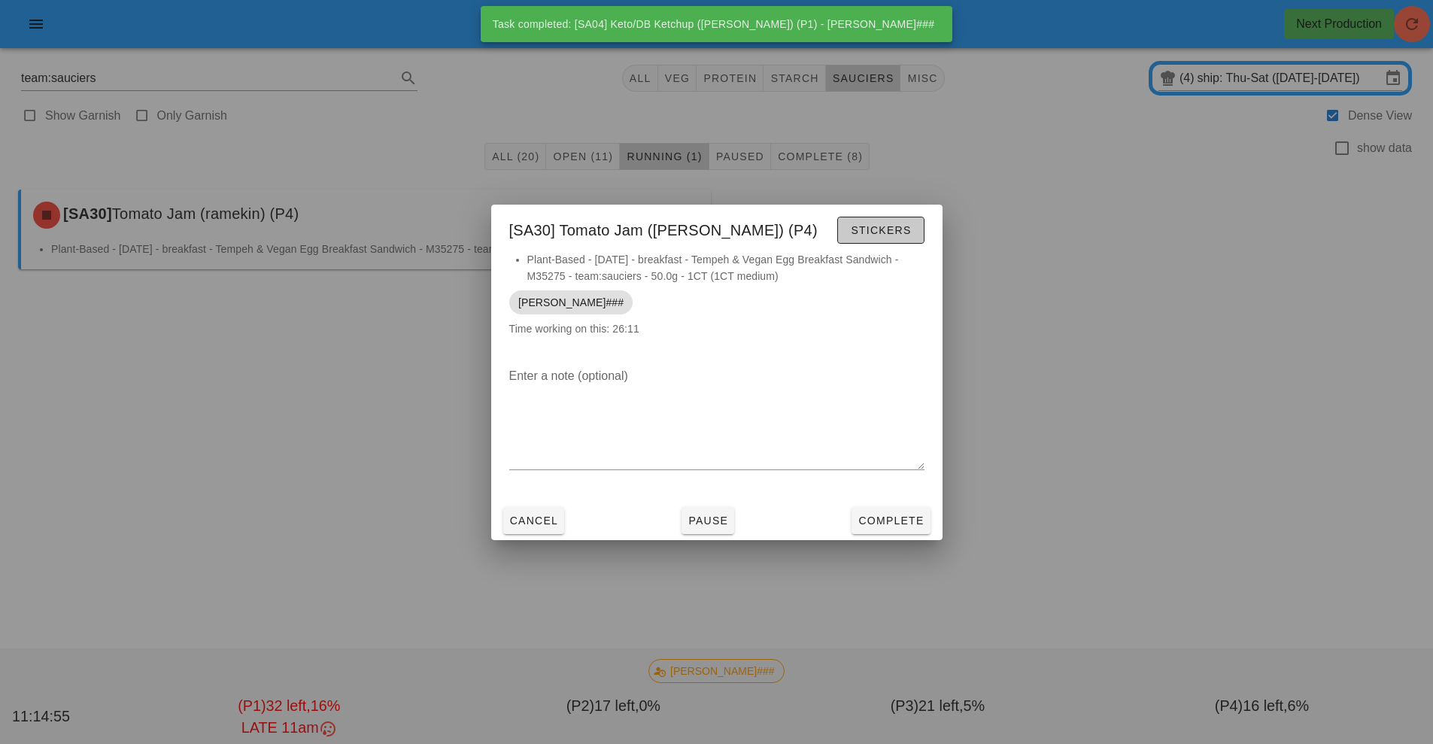
click at [903, 226] on span "Stickers" at bounding box center [880, 230] width 61 height 12
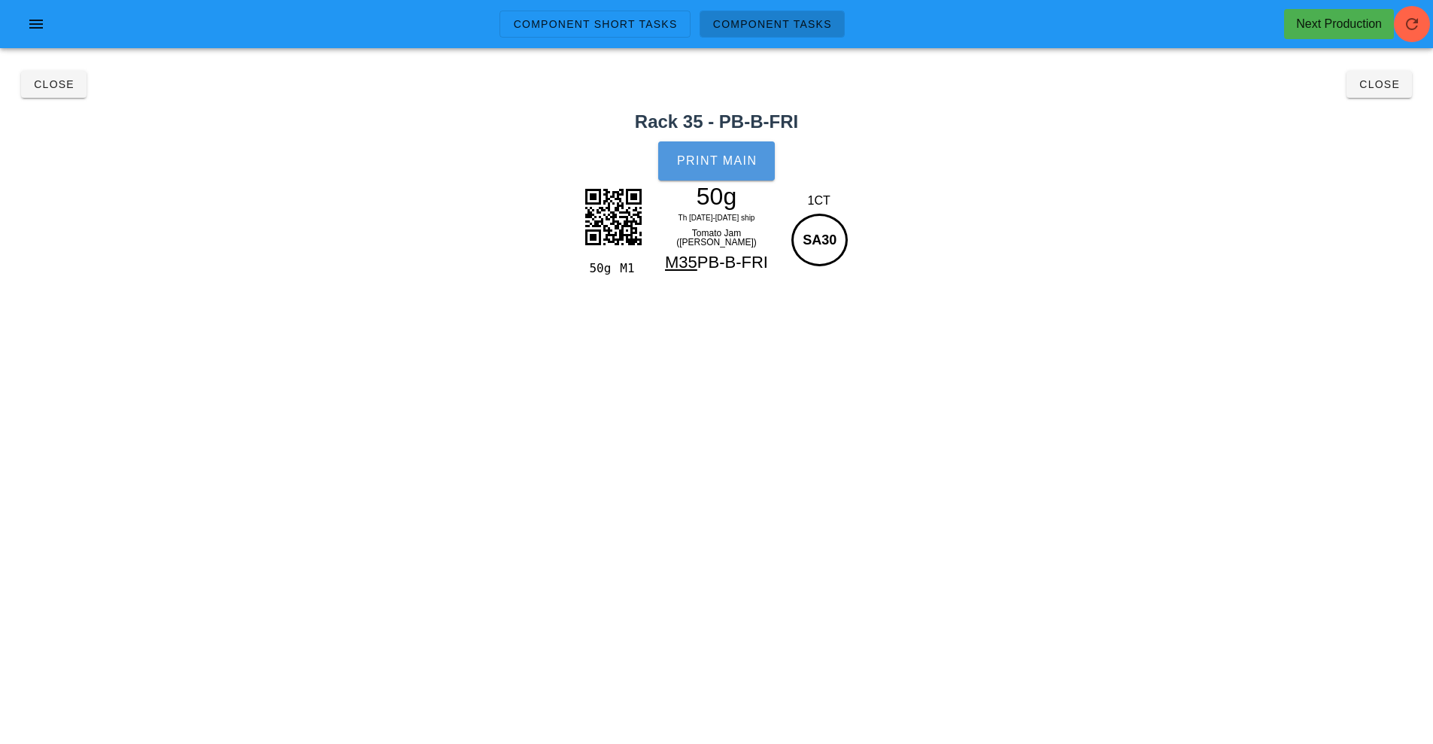
click at [718, 156] on span "Print Main" at bounding box center [716, 161] width 81 height 14
click at [48, 82] on span "Close" at bounding box center [53, 84] width 41 height 12
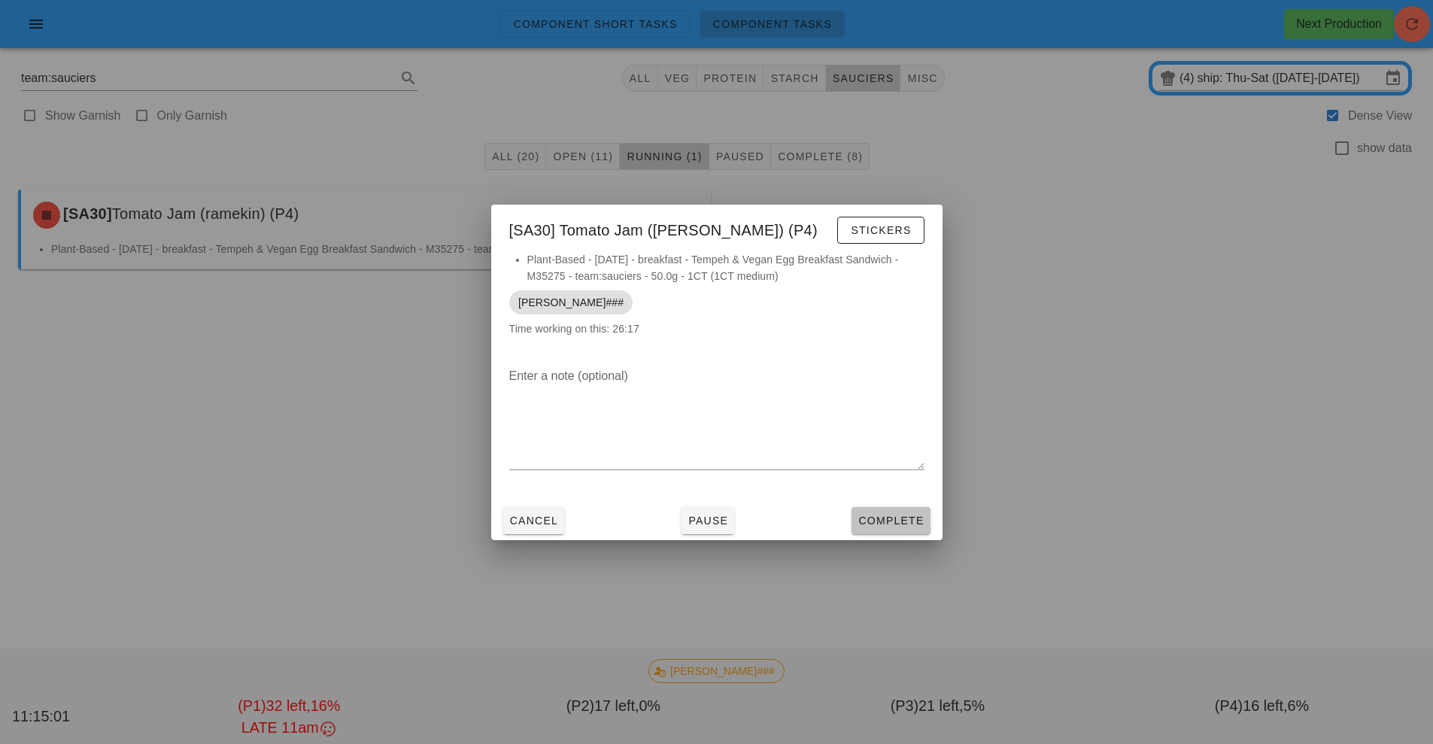
click at [906, 533] on button "Complete" at bounding box center [891, 520] width 78 height 27
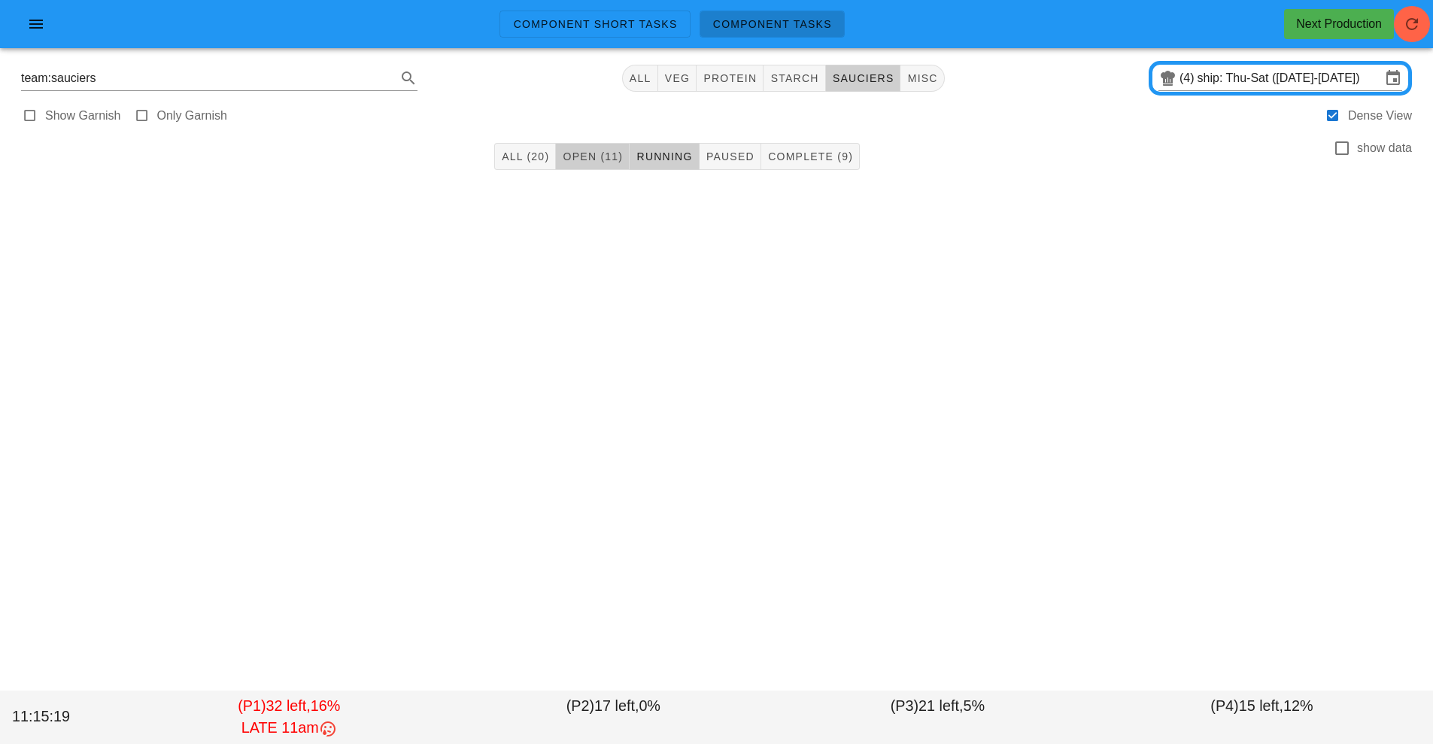
click at [594, 162] on span "Open (11)" at bounding box center [592, 156] width 61 height 12
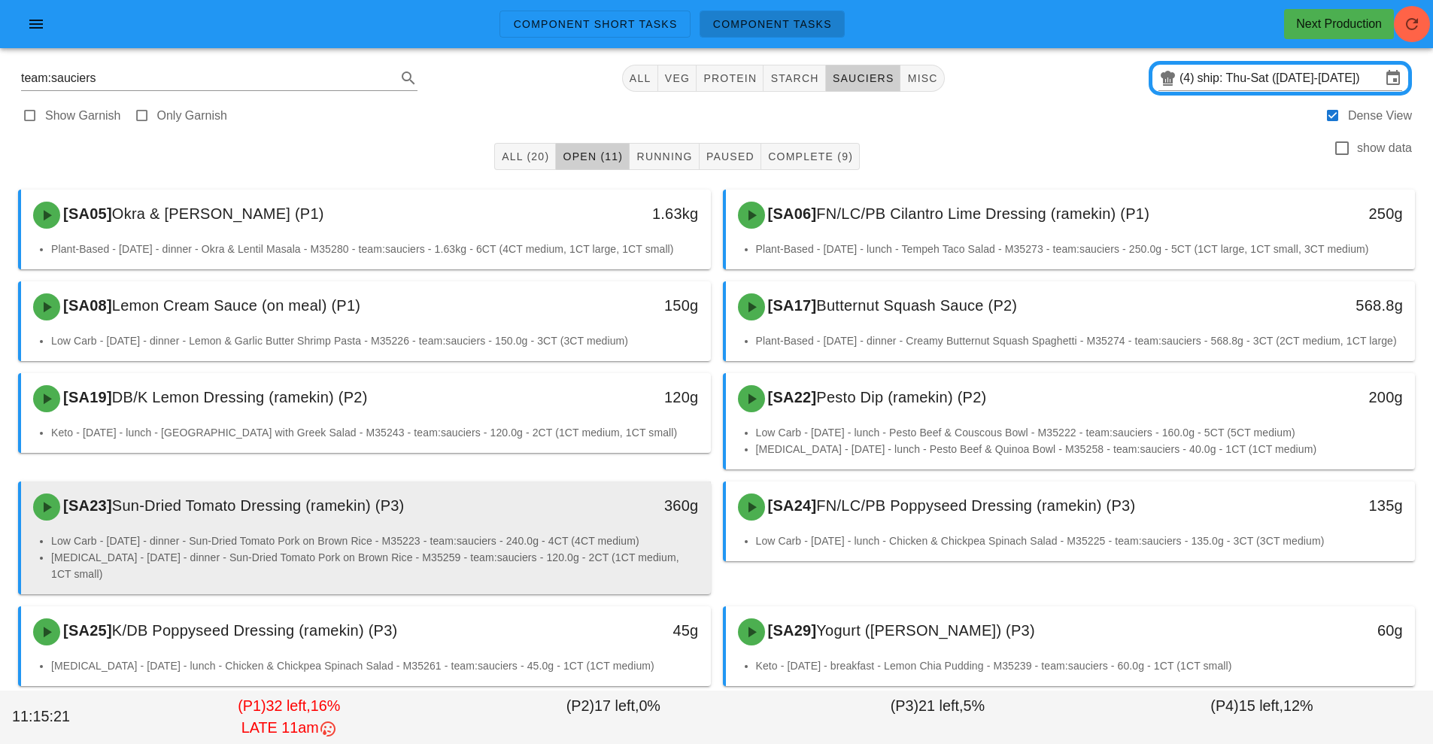
click at [498, 521] on div "[SA23] Sun-Dried Tomato Dressing (ramekin) (P3)" at bounding box center [280, 507] width 512 height 45
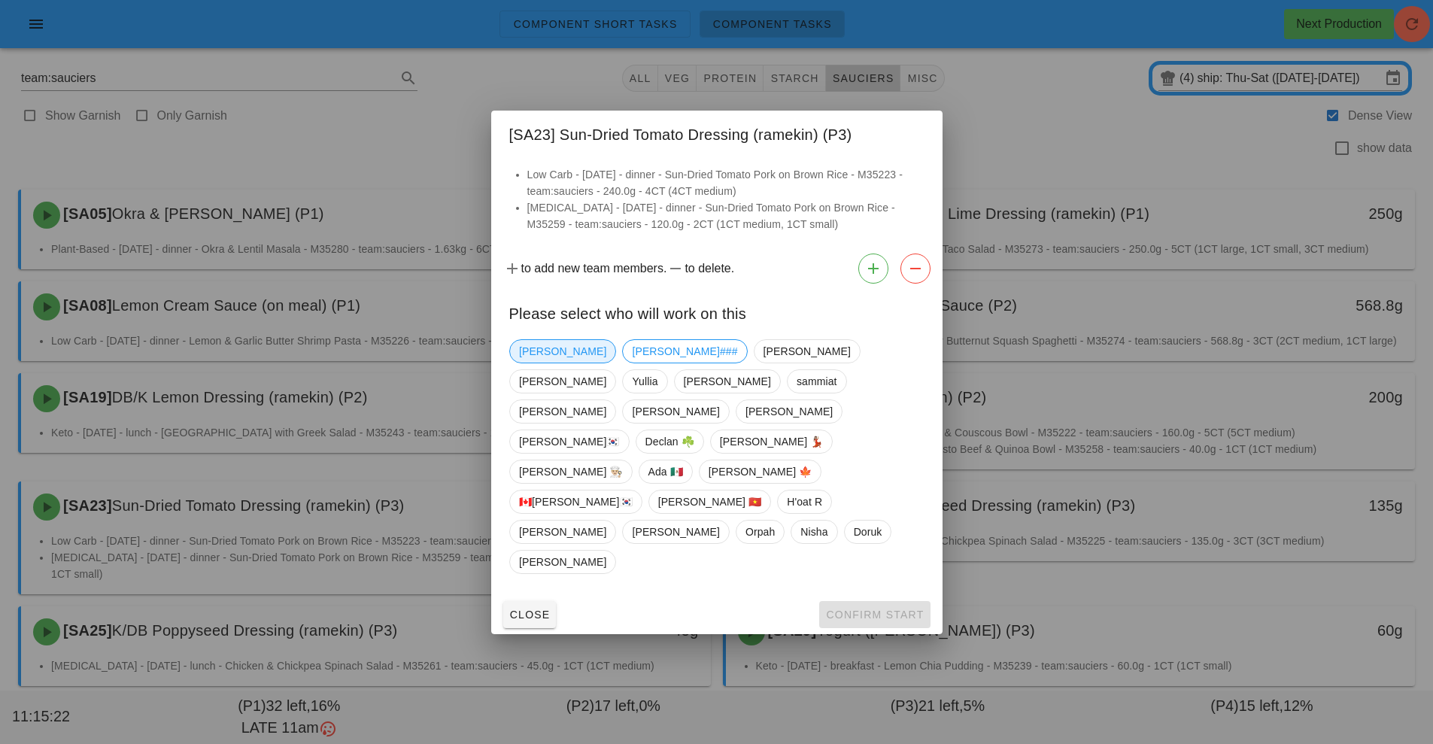
click at [539, 363] on span "[PERSON_NAME]" at bounding box center [562, 351] width 87 height 23
click at [876, 609] on span "Confirm Start" at bounding box center [874, 615] width 99 height 12
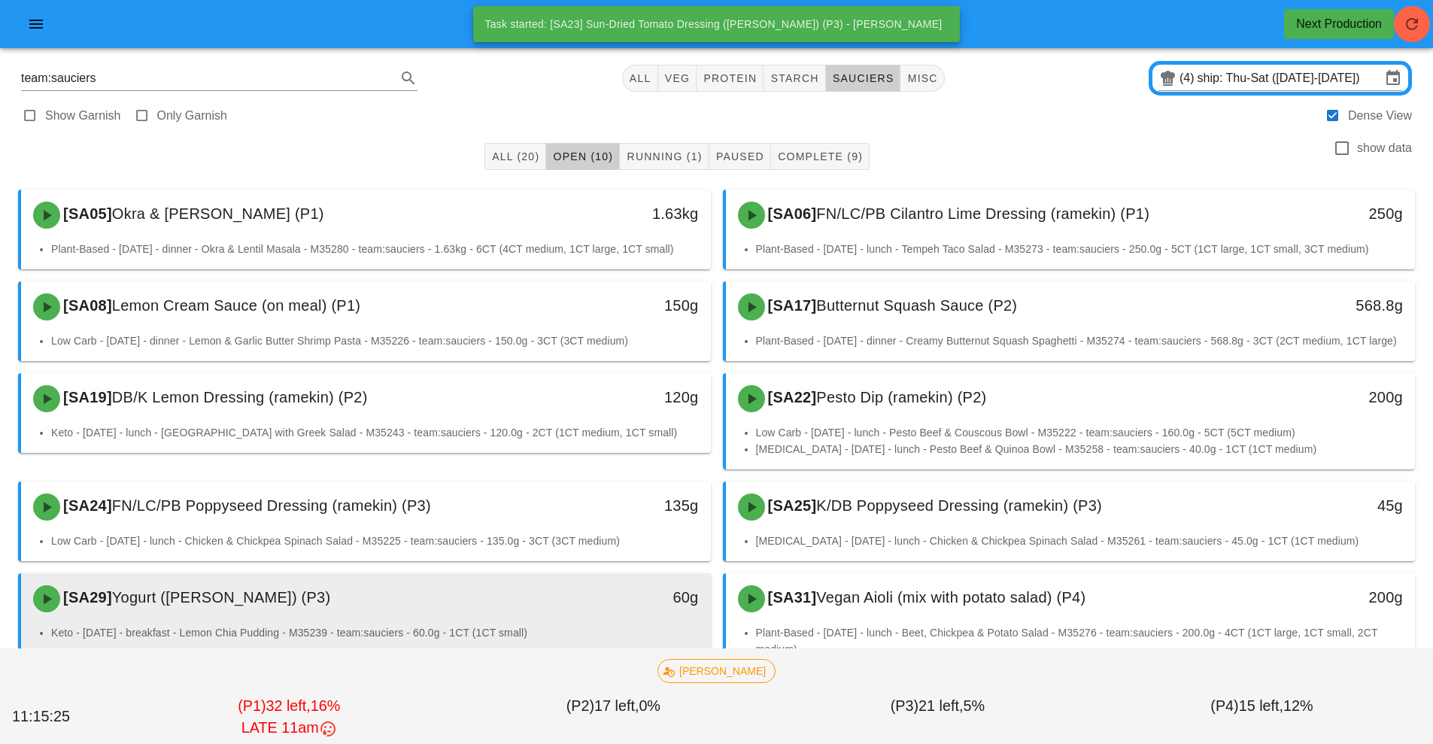
click at [561, 609] on div "60g" at bounding box center [621, 597] width 153 height 24
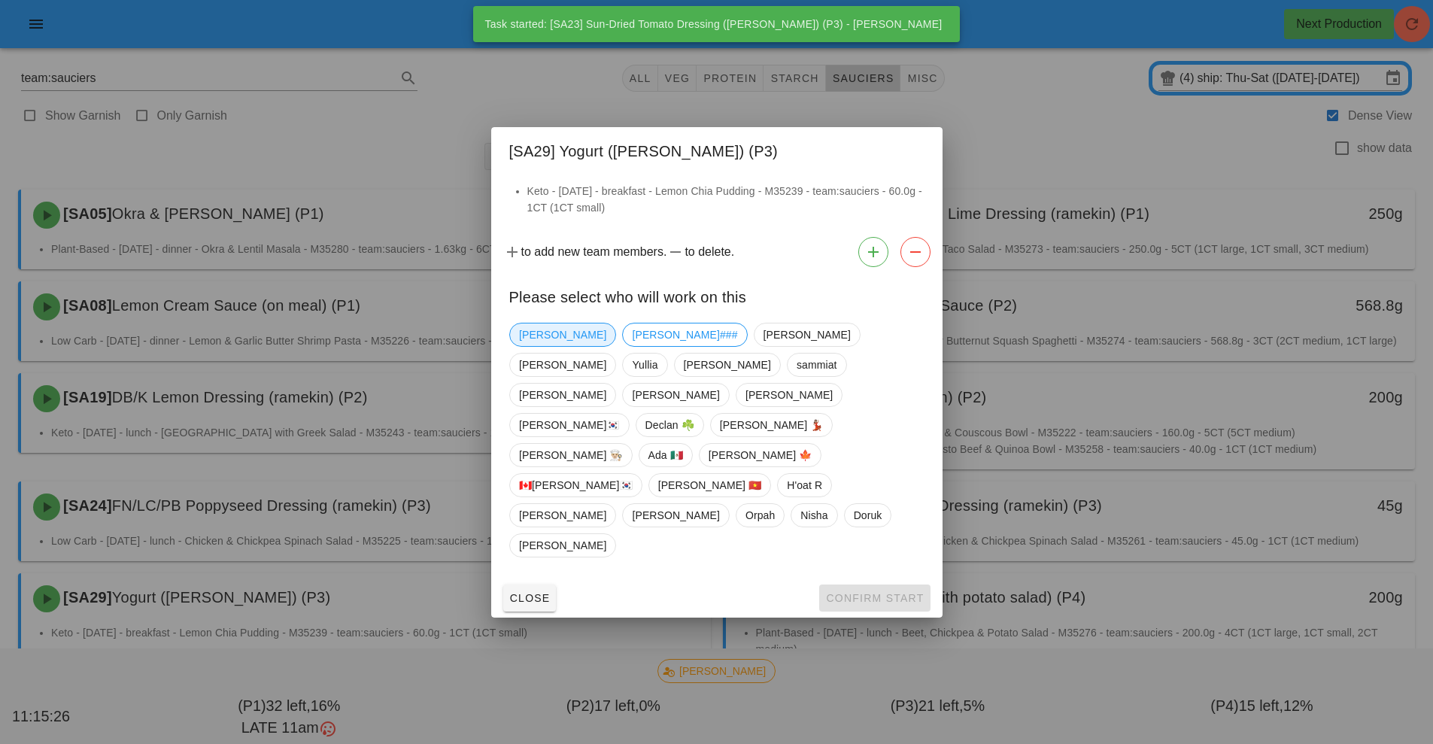
click at [542, 346] on span "[PERSON_NAME]" at bounding box center [562, 335] width 87 height 23
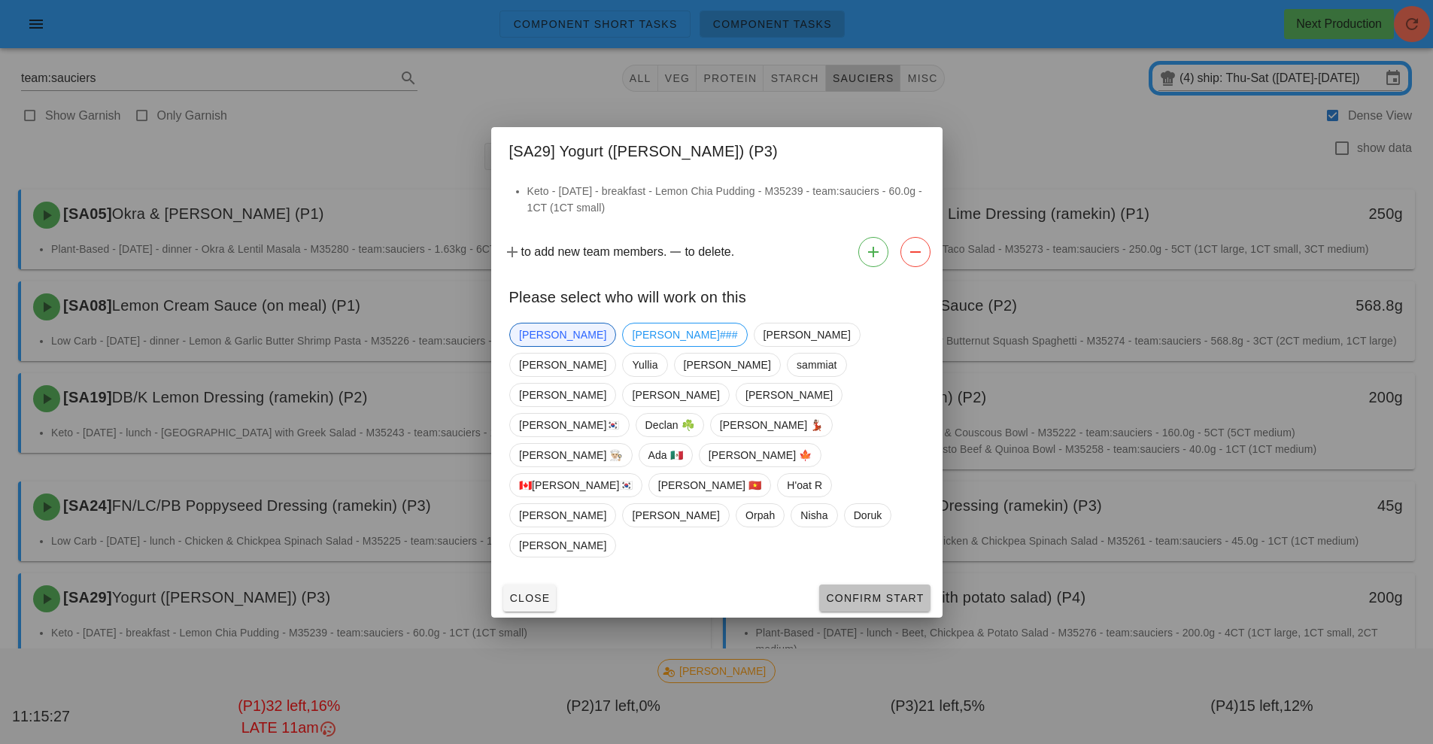
click at [867, 592] on span "Confirm Start" at bounding box center [874, 598] width 99 height 12
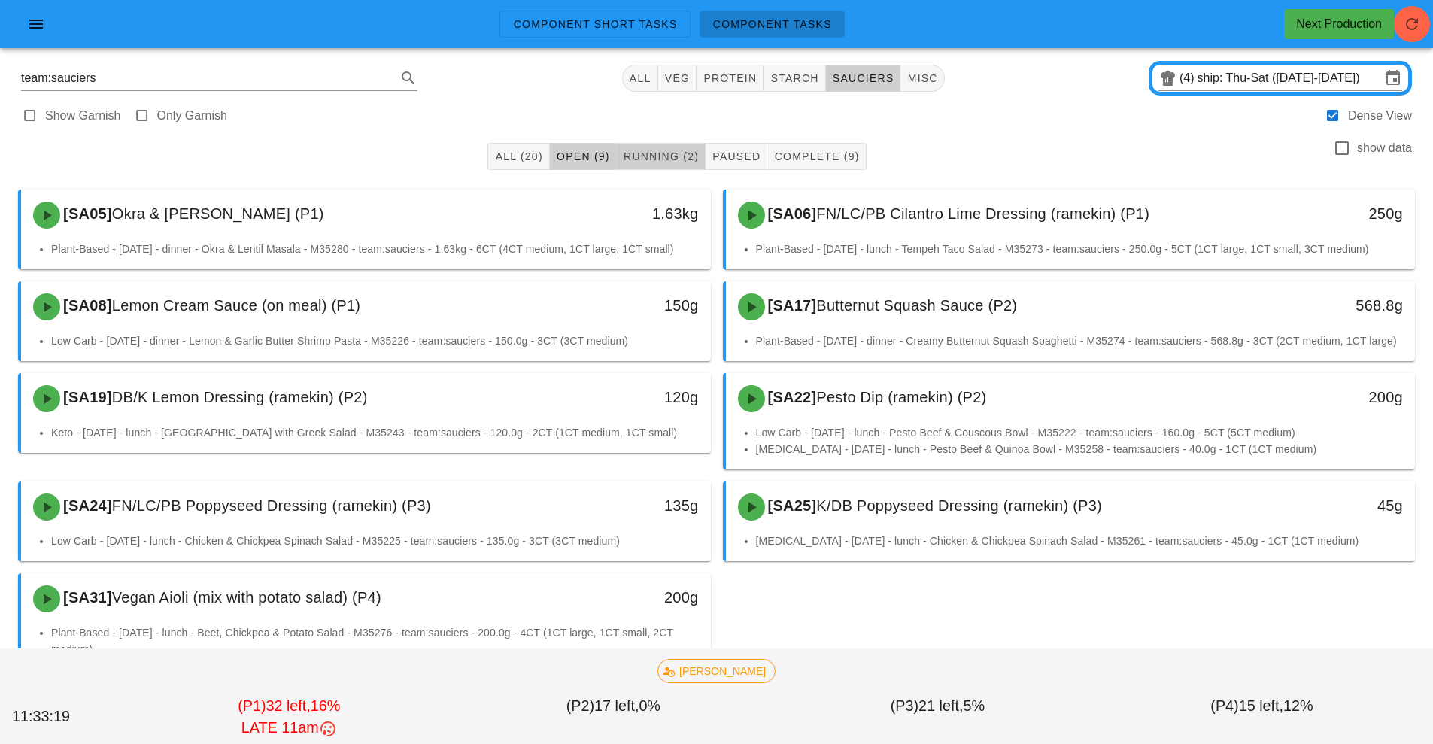
click at [686, 152] on span "Running (2)" at bounding box center [661, 156] width 76 height 12
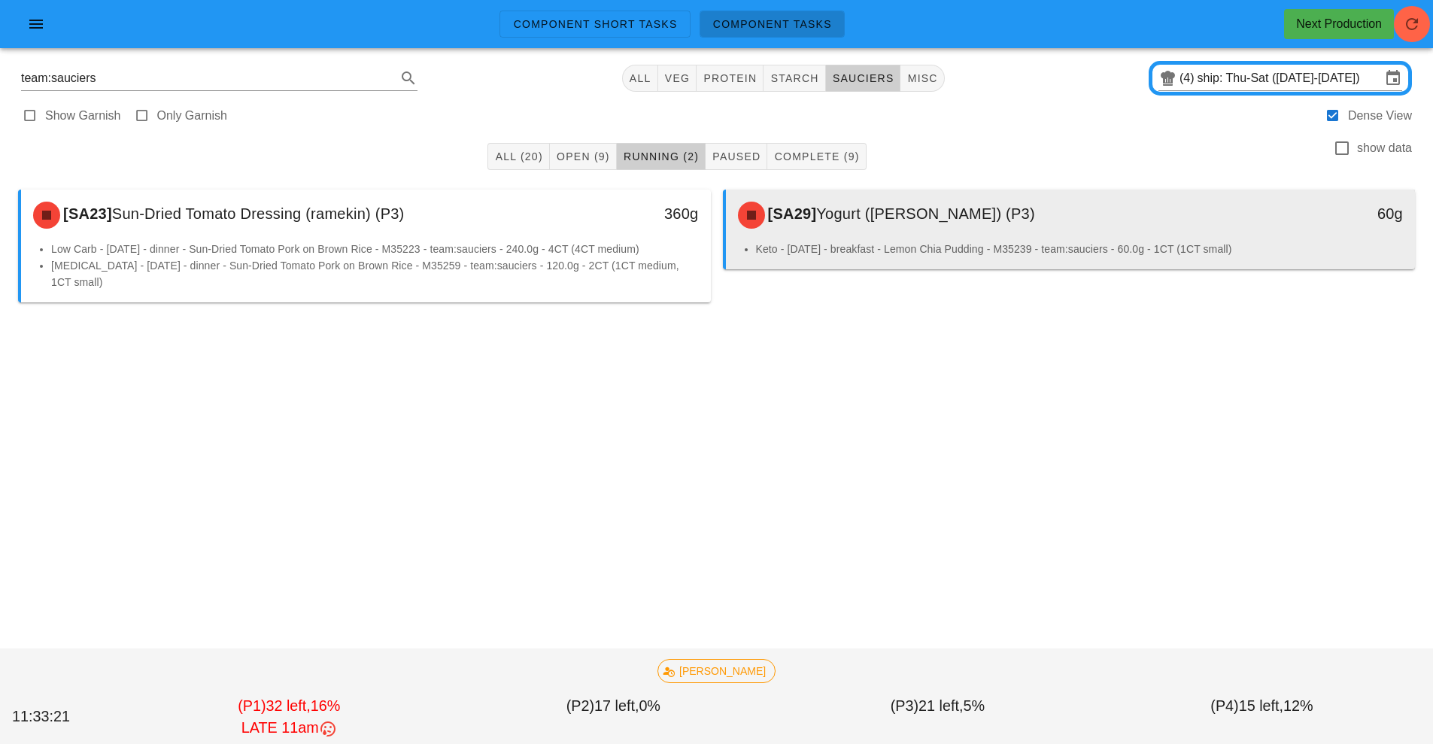
click at [901, 257] on div "Keto - [DATE] - breakfast - Lemon Chia Pudding - M35239 - team:sauciers - 60.0g…" at bounding box center [1071, 255] width 690 height 29
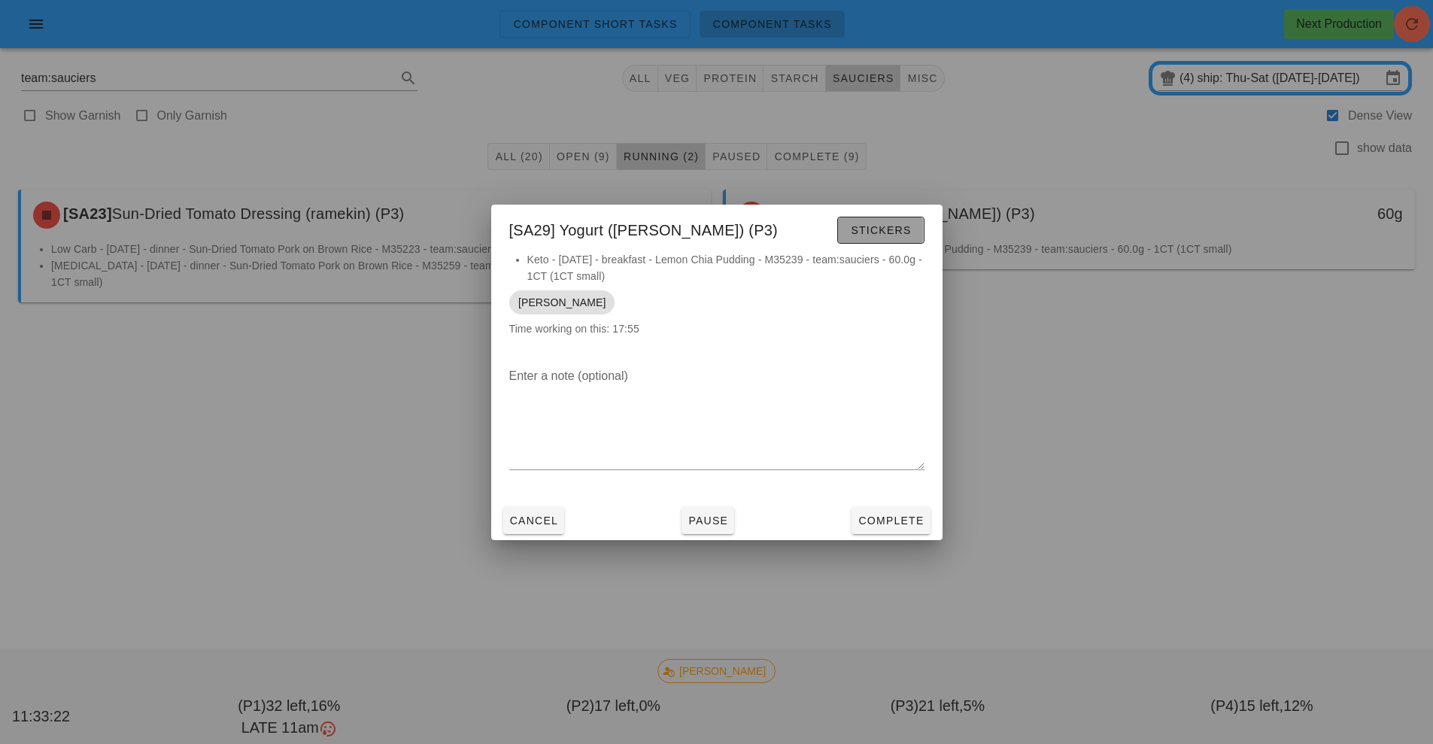
click at [890, 238] on button "Stickers" at bounding box center [880, 230] width 87 height 27
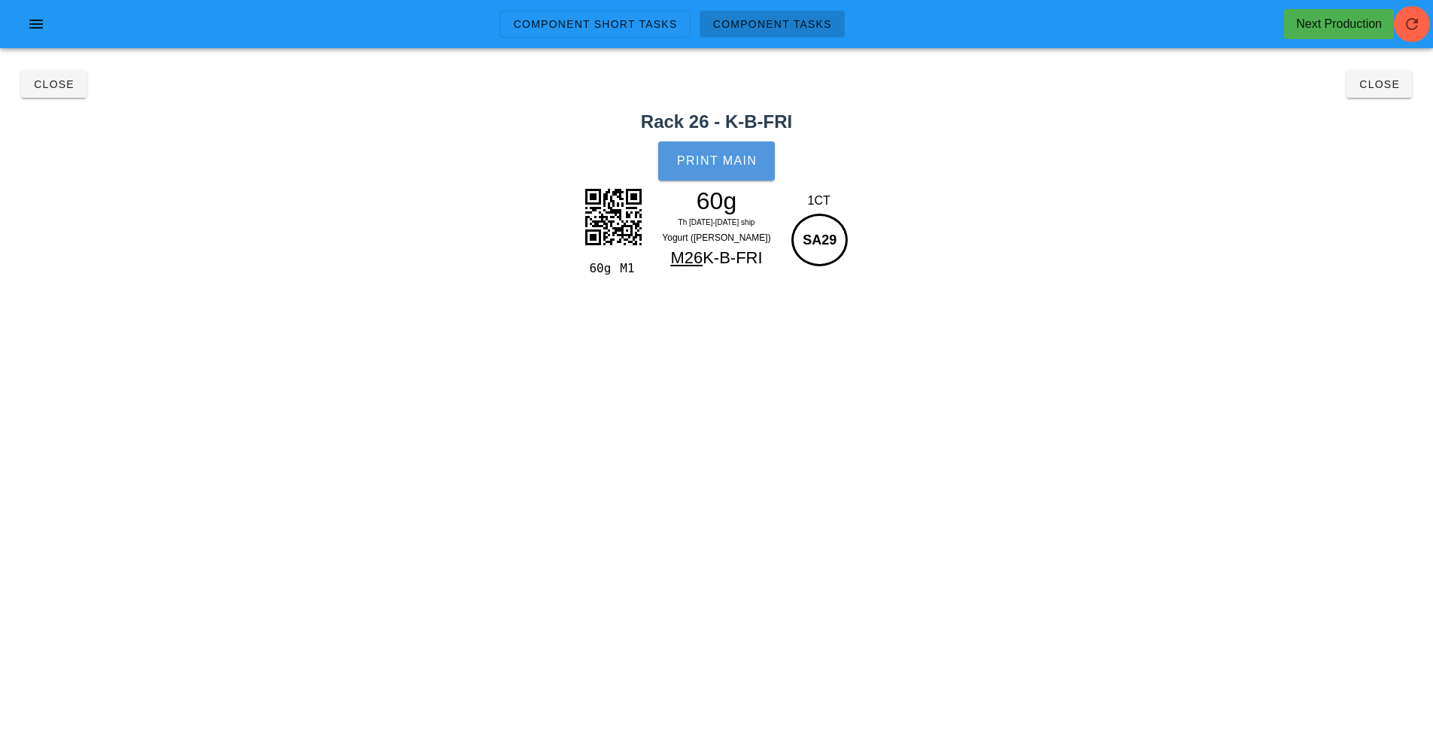
click at [728, 144] on button "Print Main" at bounding box center [716, 160] width 116 height 39
click at [1358, 90] on button "Close" at bounding box center [1379, 84] width 65 height 27
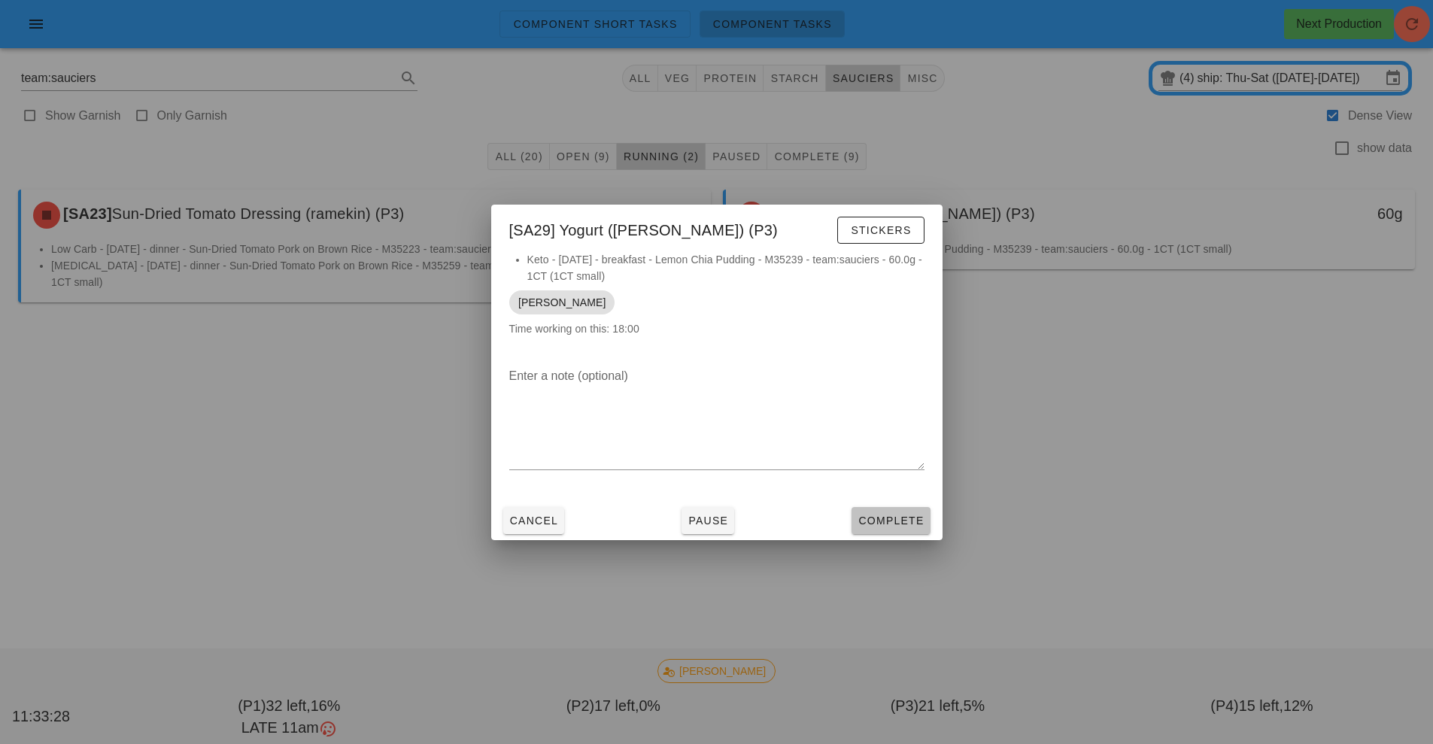
click at [882, 521] on span "Complete" at bounding box center [891, 521] width 66 height 12
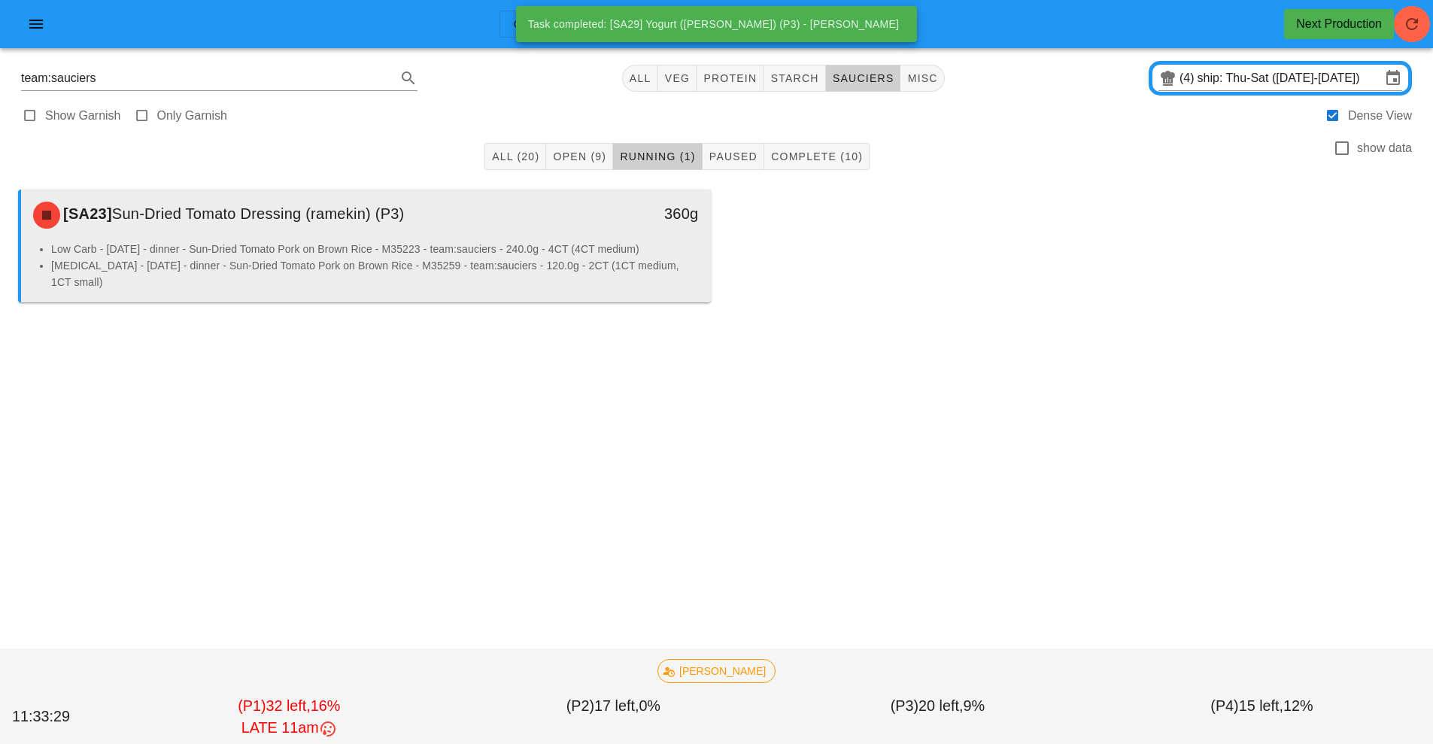
click at [629, 236] on div "360g" at bounding box center [621, 215] width 171 height 45
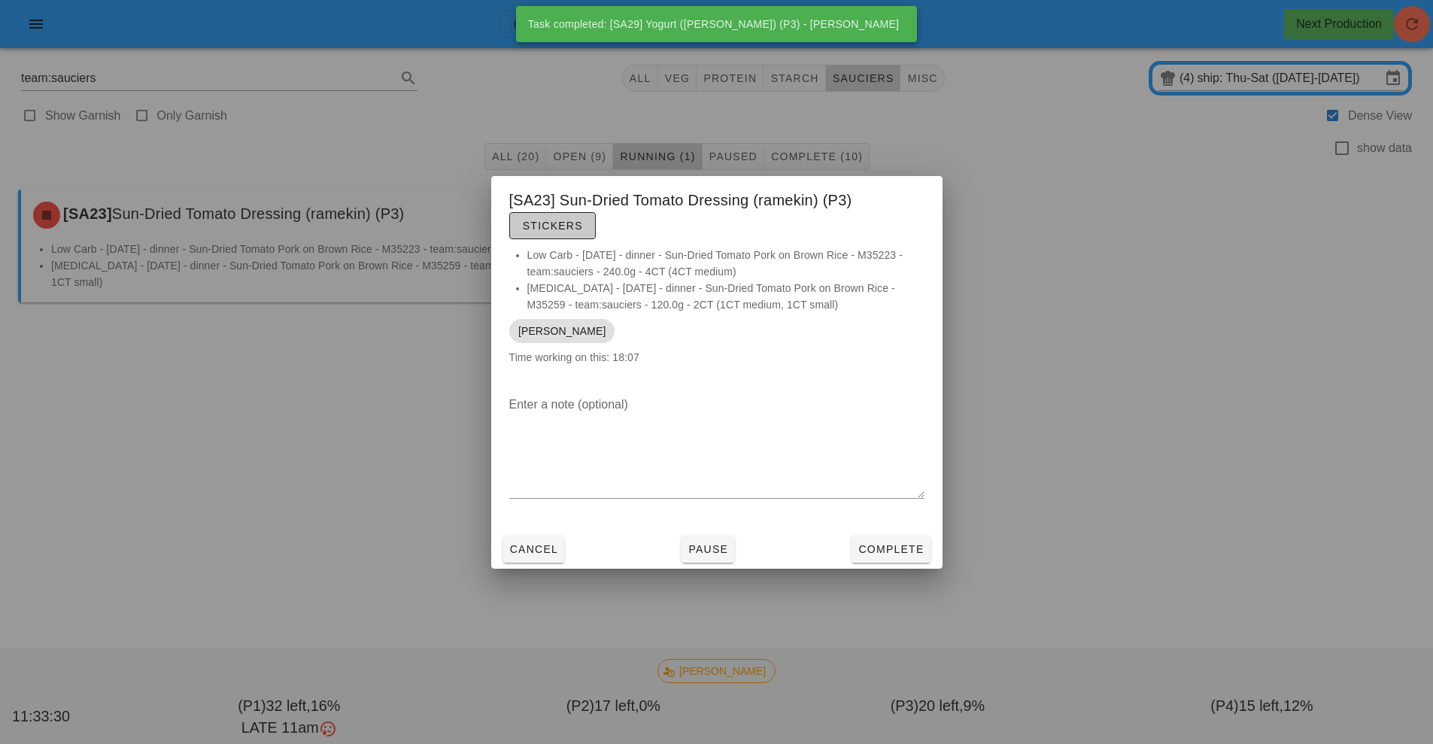
click at [573, 222] on span "Stickers" at bounding box center [552, 226] width 61 height 12
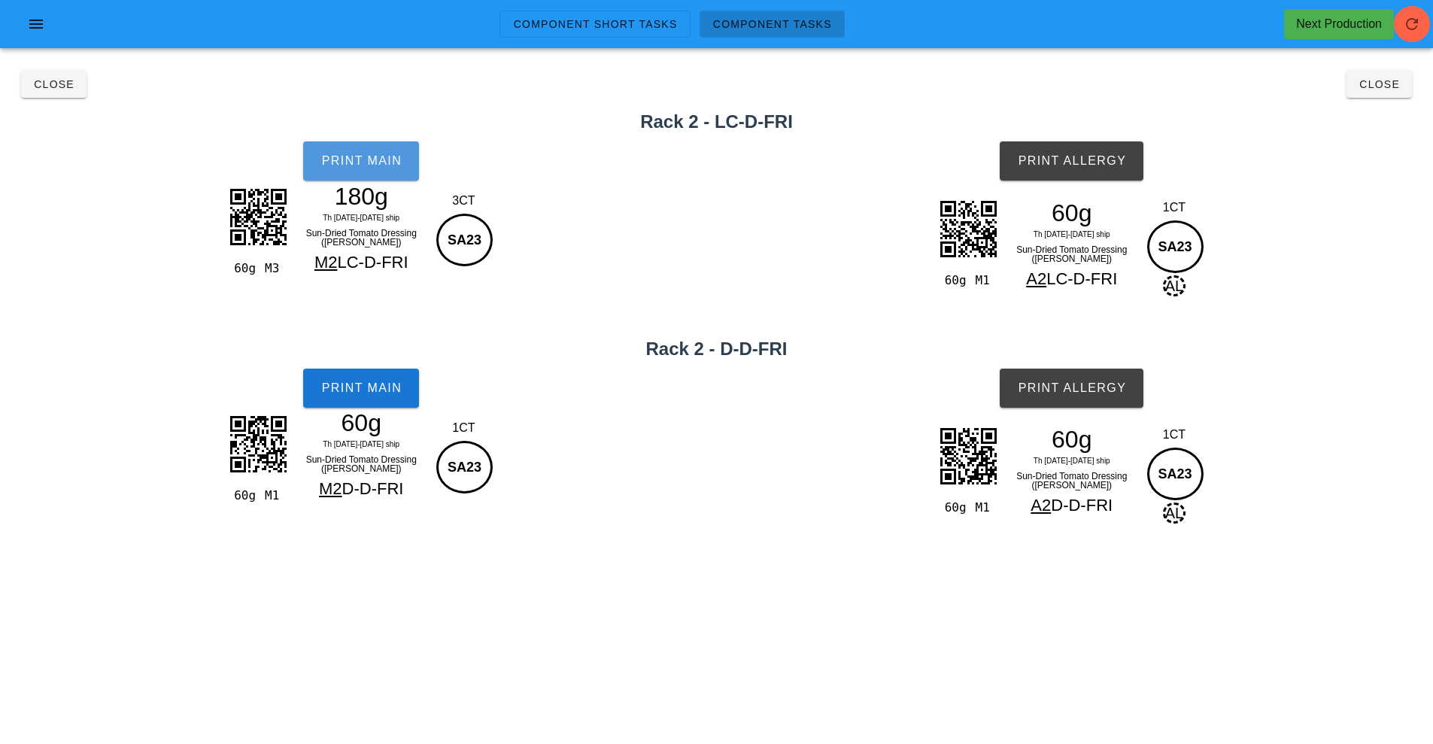
click at [399, 161] on span "Print Main" at bounding box center [360, 161] width 81 height 14
click at [381, 377] on button "Print Main" at bounding box center [361, 388] width 116 height 39
click at [1076, 166] on span "Print Allergy" at bounding box center [1071, 161] width 109 height 14
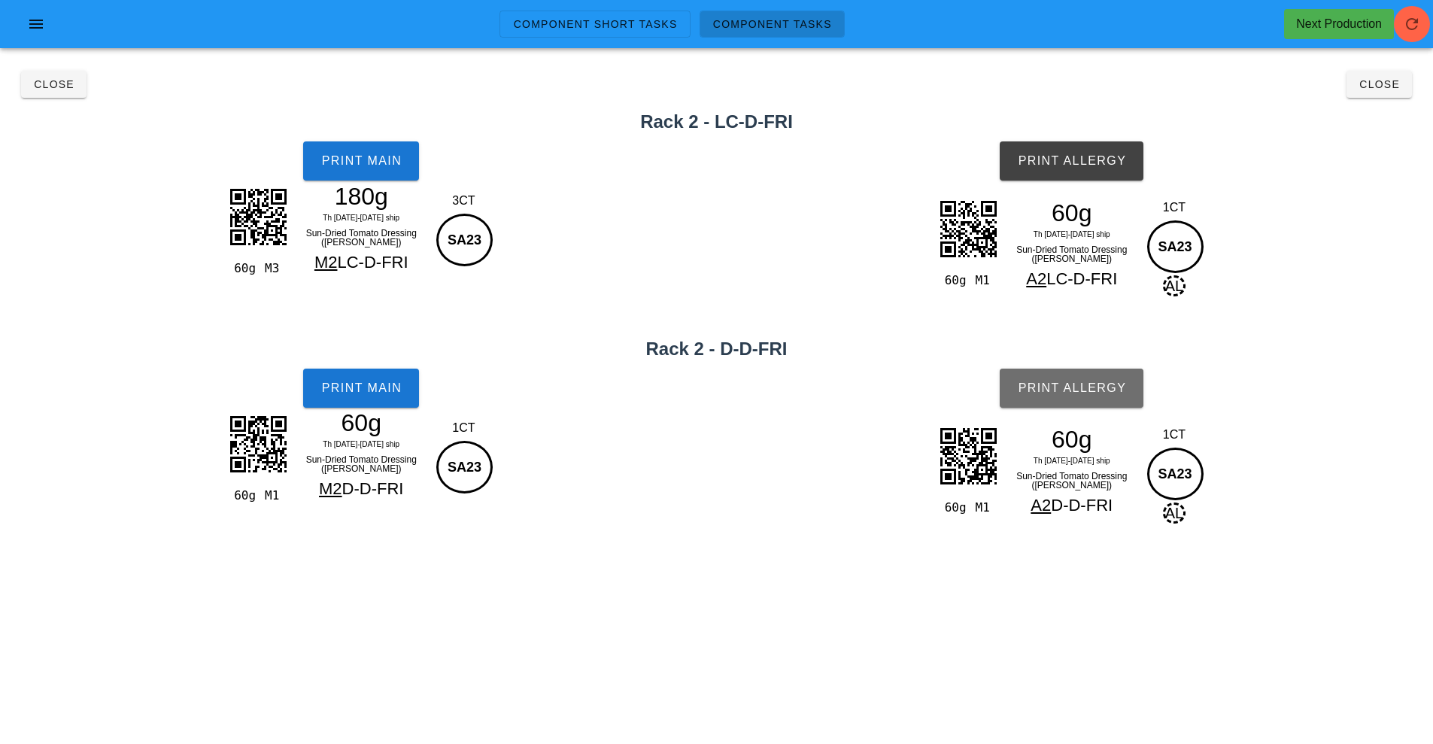
click at [1110, 373] on button "Print Allergy" at bounding box center [1072, 388] width 144 height 39
click at [1378, 86] on span "Close" at bounding box center [1379, 84] width 41 height 12
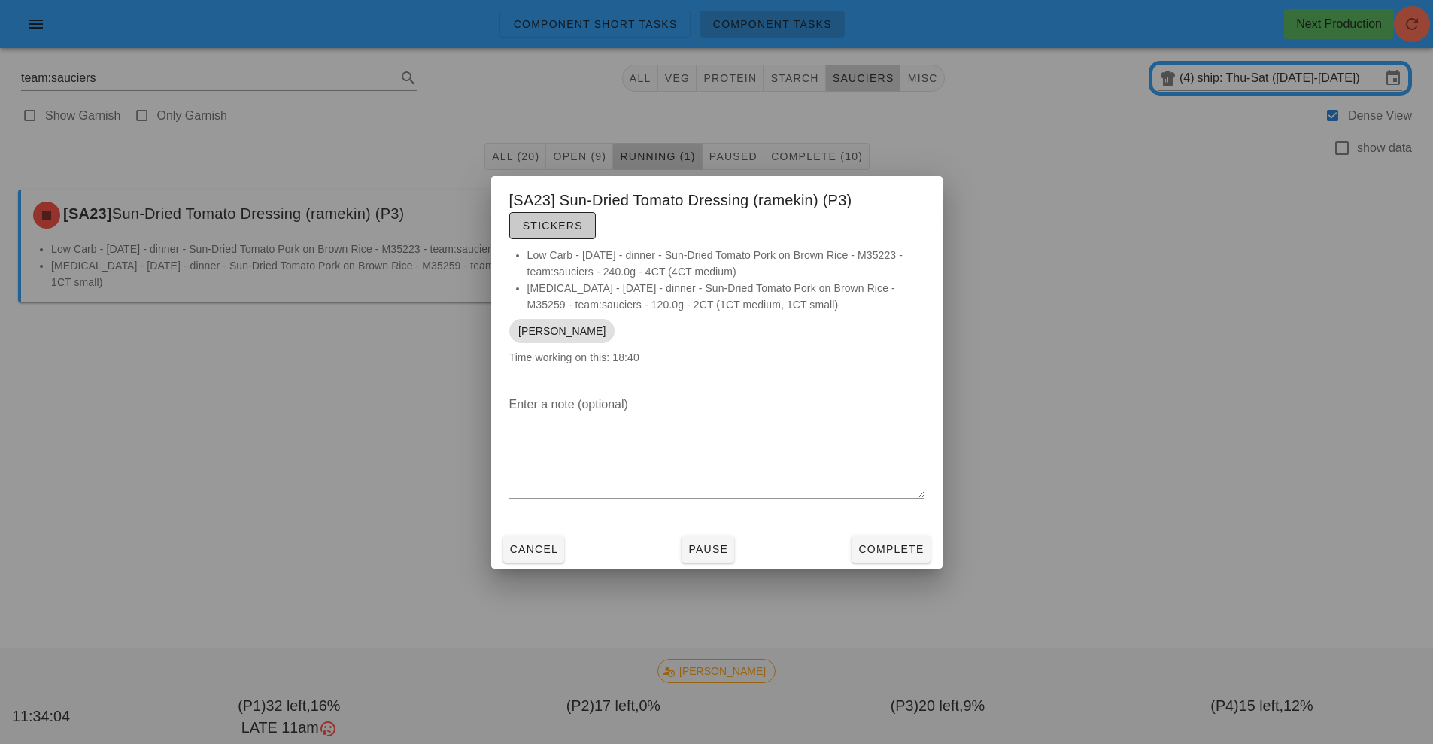
click at [557, 216] on button "Stickers" at bounding box center [552, 225] width 87 height 27
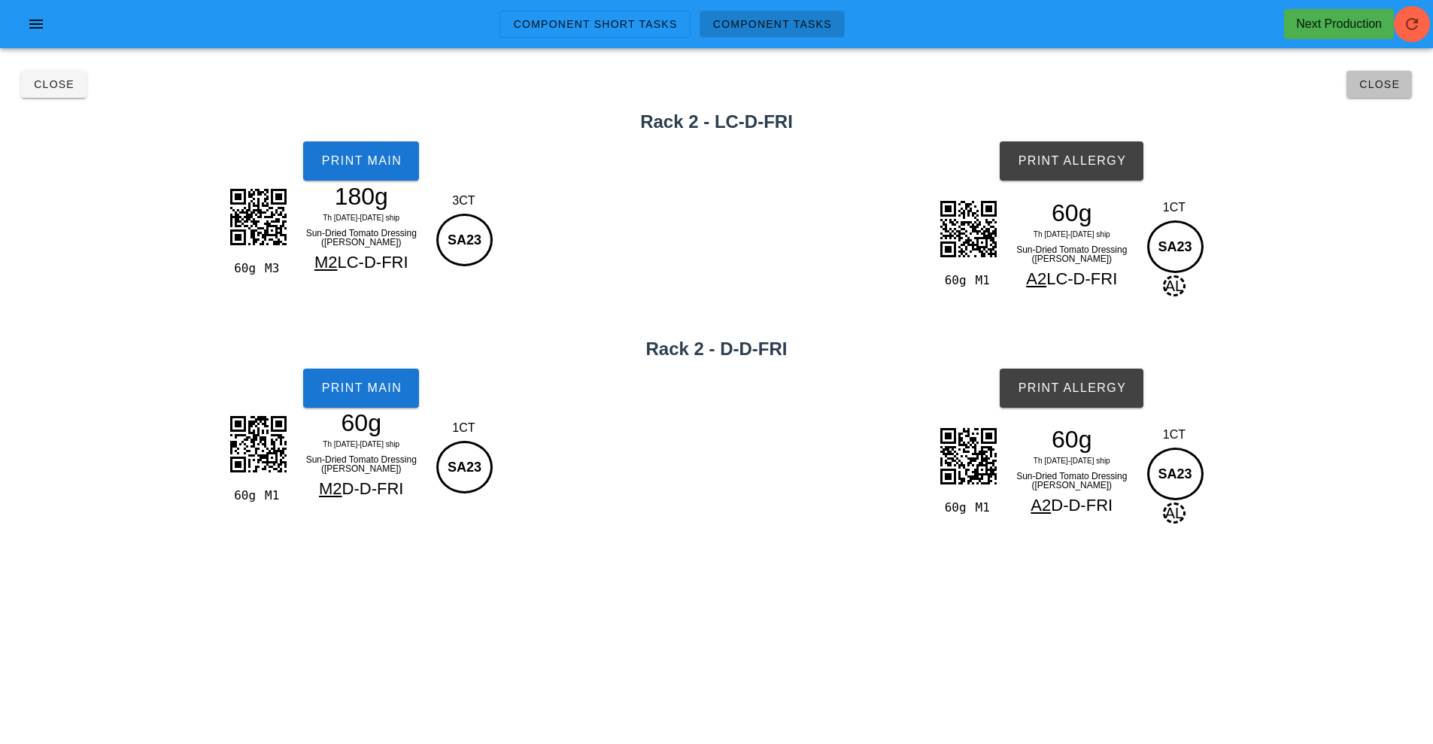
click at [1402, 87] on button "Close" at bounding box center [1379, 84] width 65 height 27
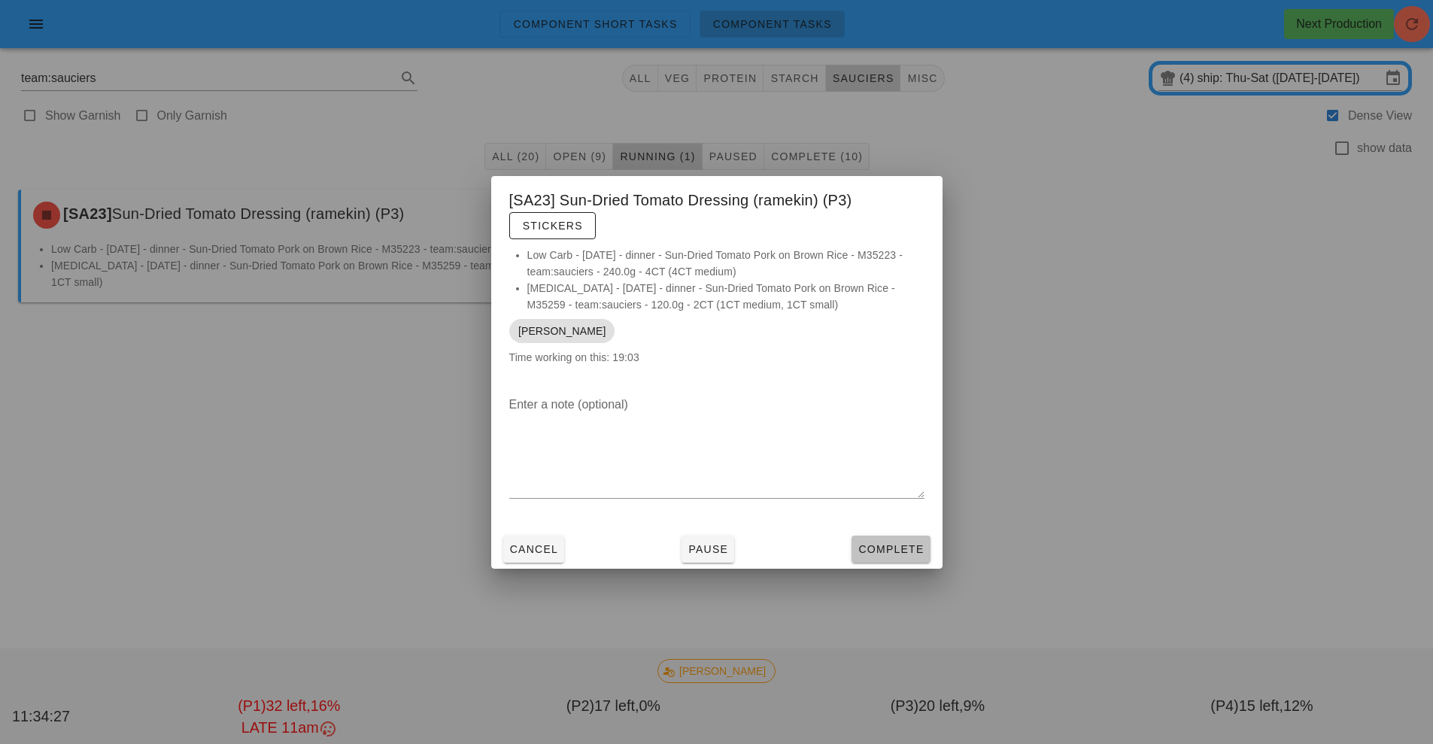
click at [907, 549] on span "Complete" at bounding box center [891, 549] width 66 height 12
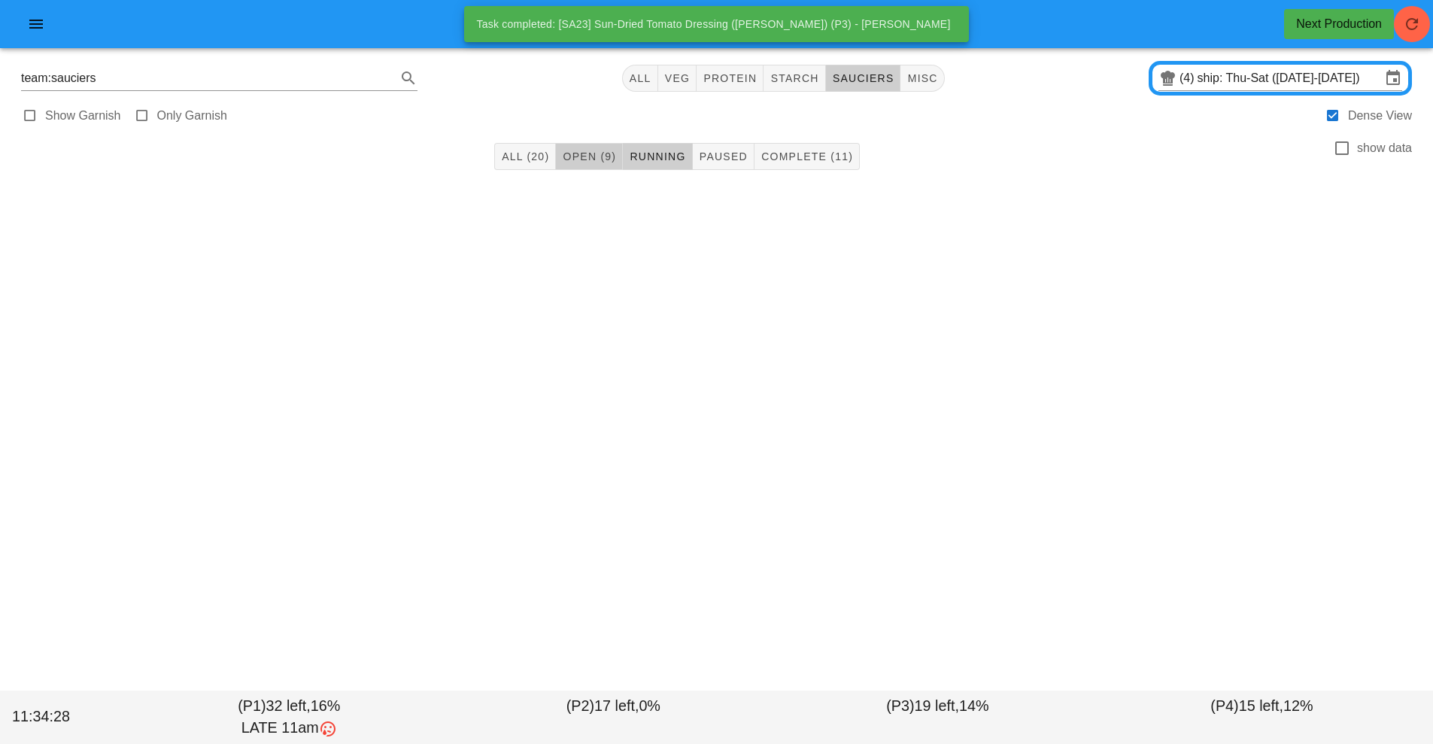
click at [578, 156] on span "Open (9)" at bounding box center [589, 156] width 54 height 12
